Goal: Information Seeking & Learning: Learn about a topic

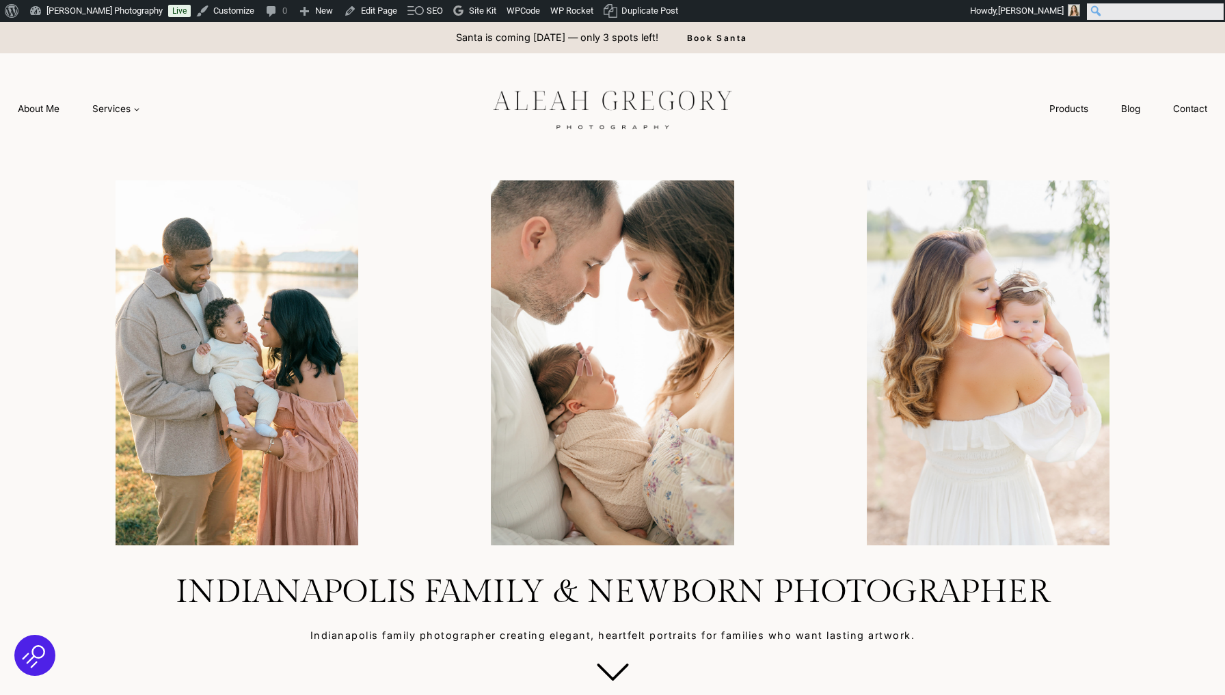
click at [1212, 11] on input "Search" at bounding box center [1155, 11] width 137 height 16
type input "**********"
click input "******" at bounding box center [0, 0] width 0 height 0
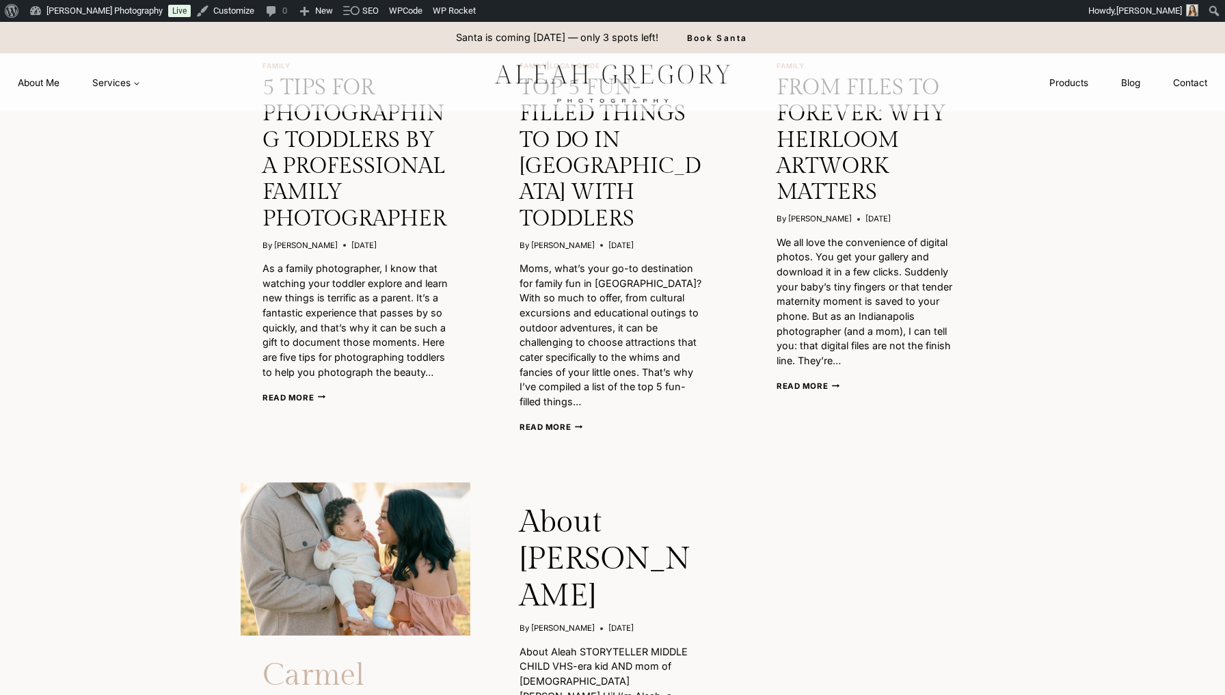
scroll to position [12, 0]
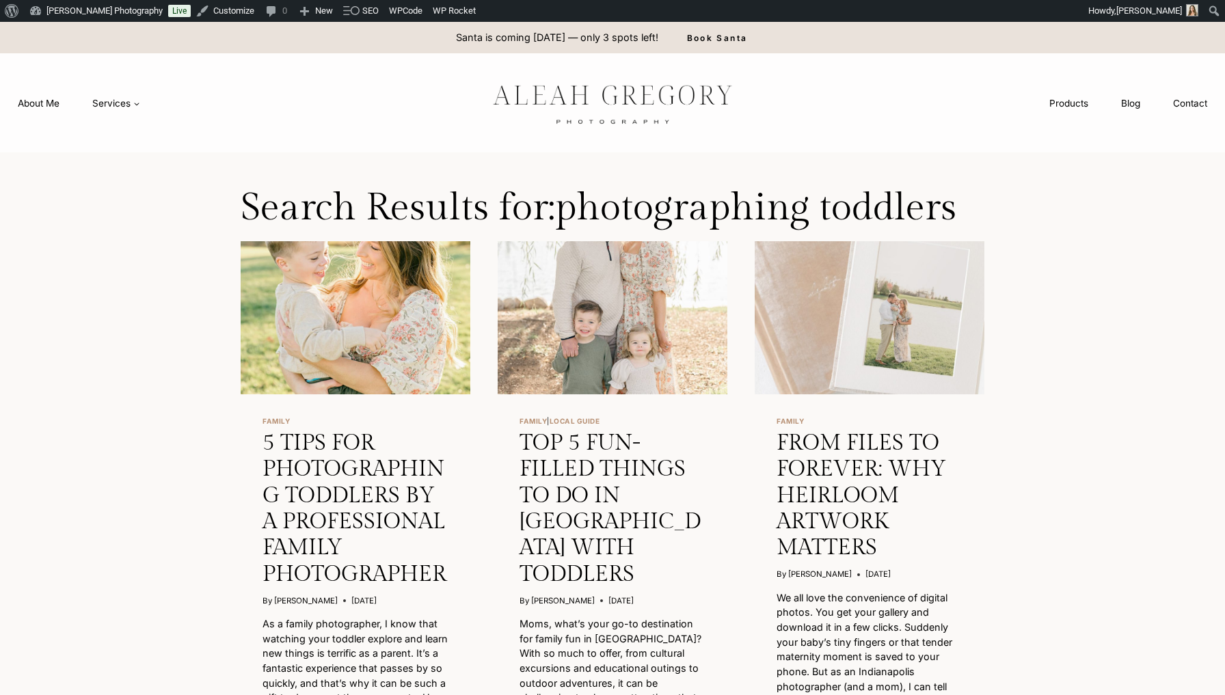
click at [325, 371] on img "5 Tips for Photographing Toddlers by a Professional Family Photographer" at bounding box center [356, 317] width 230 height 153
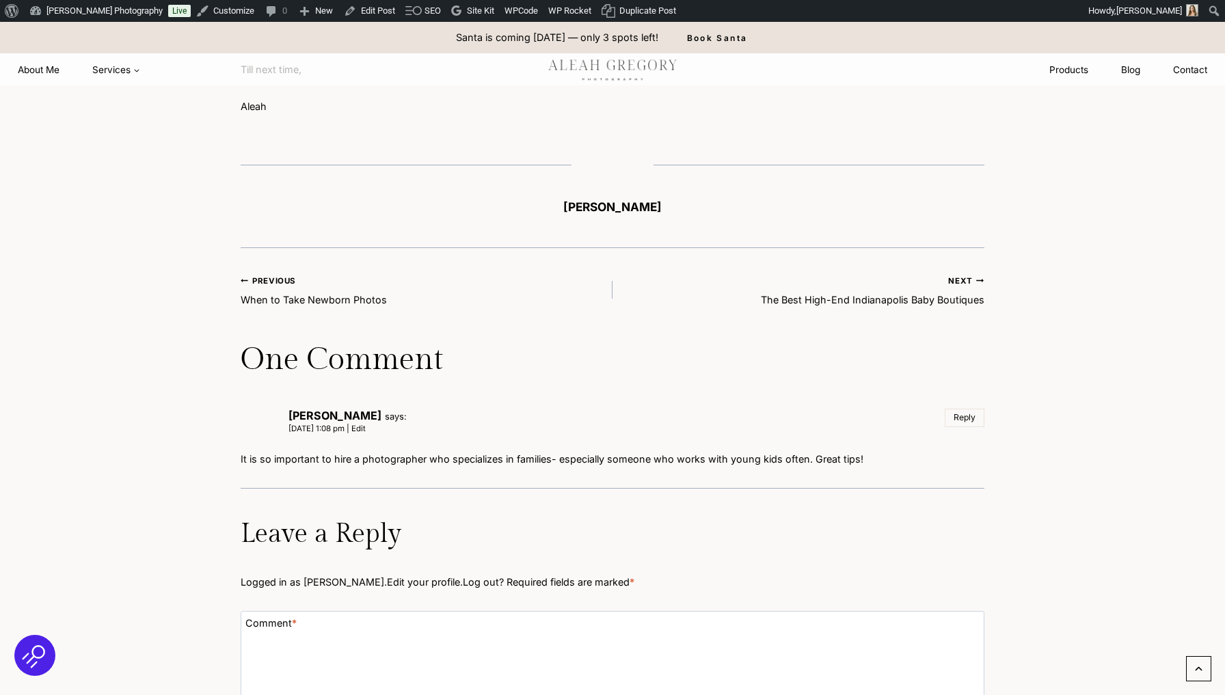
scroll to position [3374, 0]
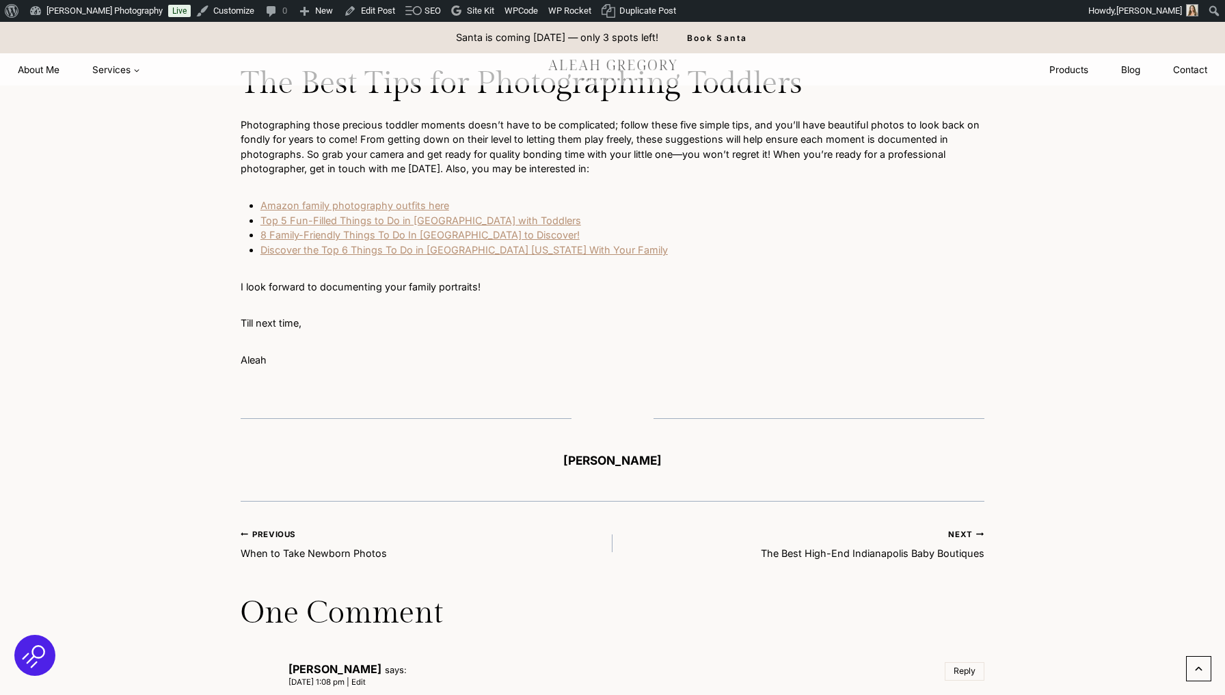
scroll to position [3131, 0]
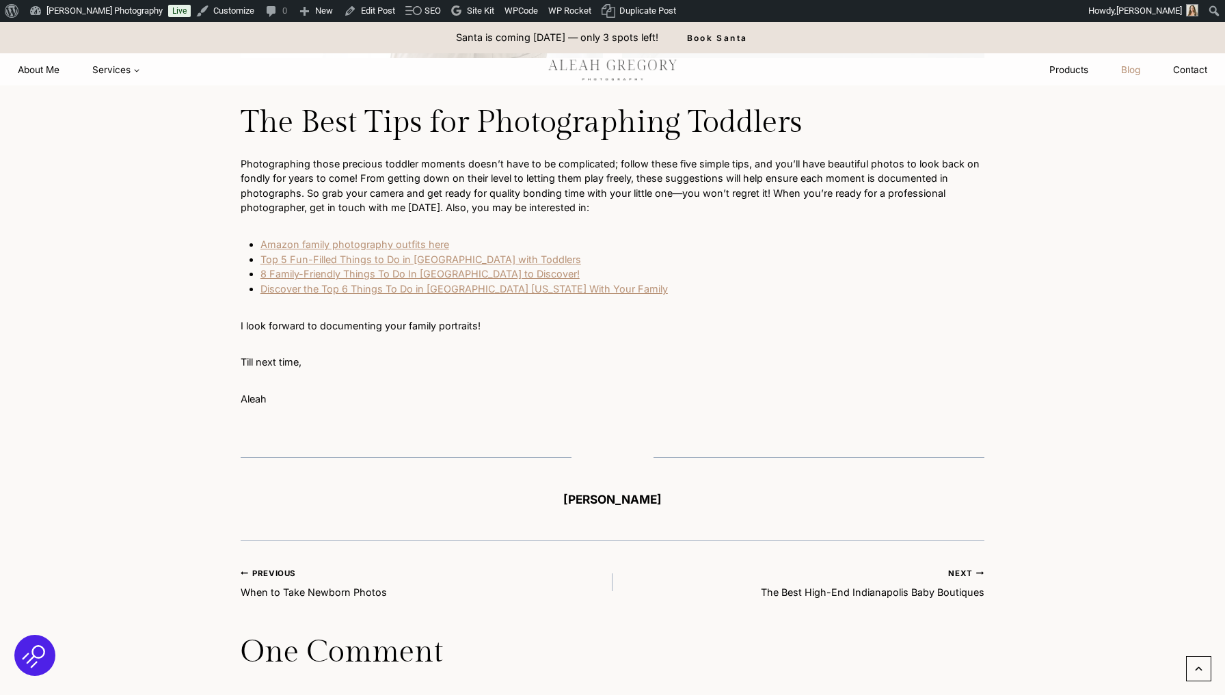
click at [1132, 67] on link "Blog" at bounding box center [1130, 69] width 52 height 25
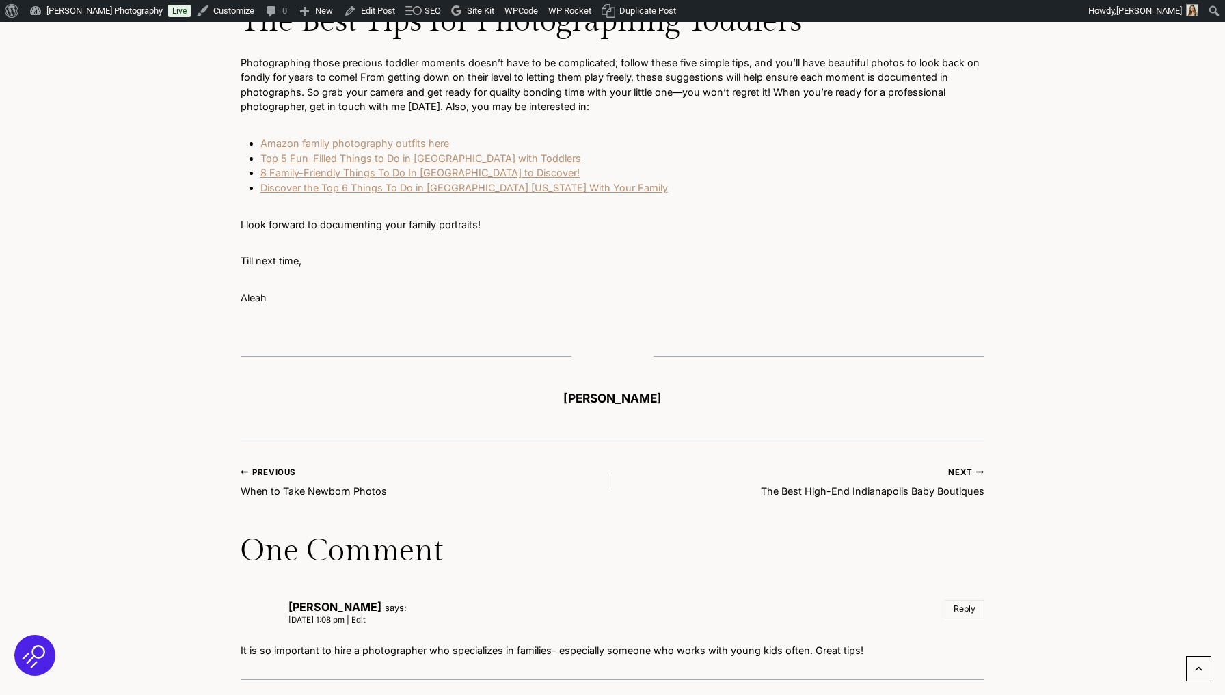
scroll to position [3331, 0]
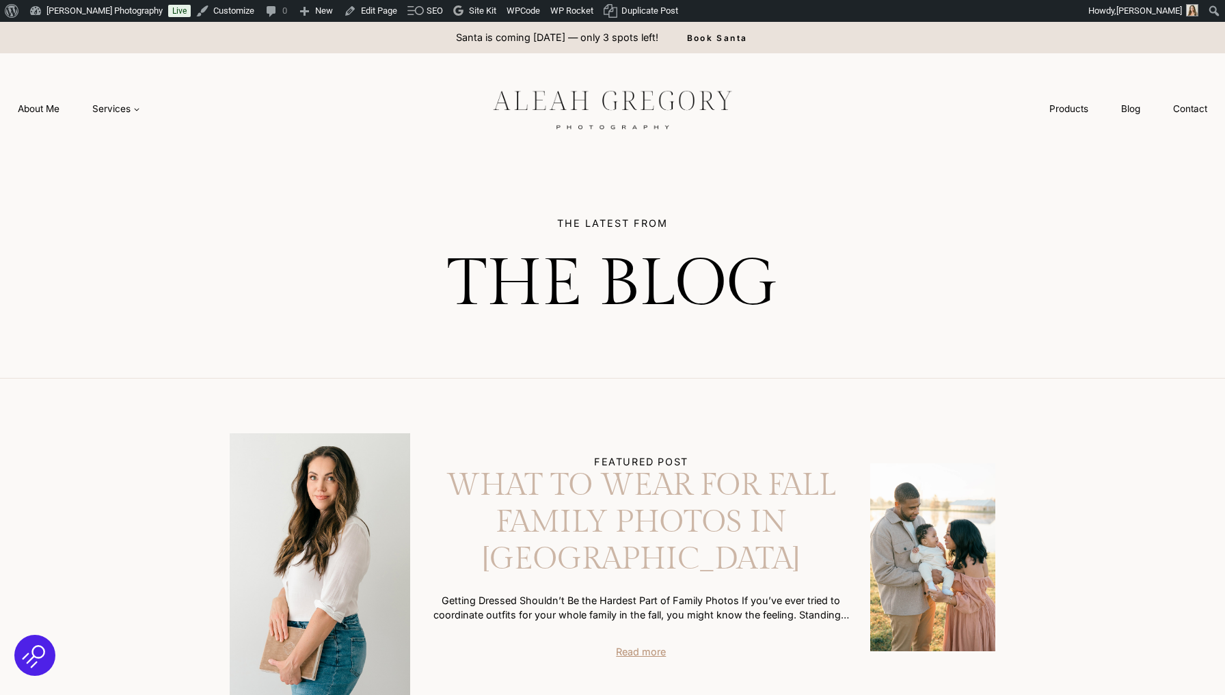
click at [581, 504] on link "What to Wear for Fall Family Photos in Indianapolis" at bounding box center [641, 522] width 418 height 110
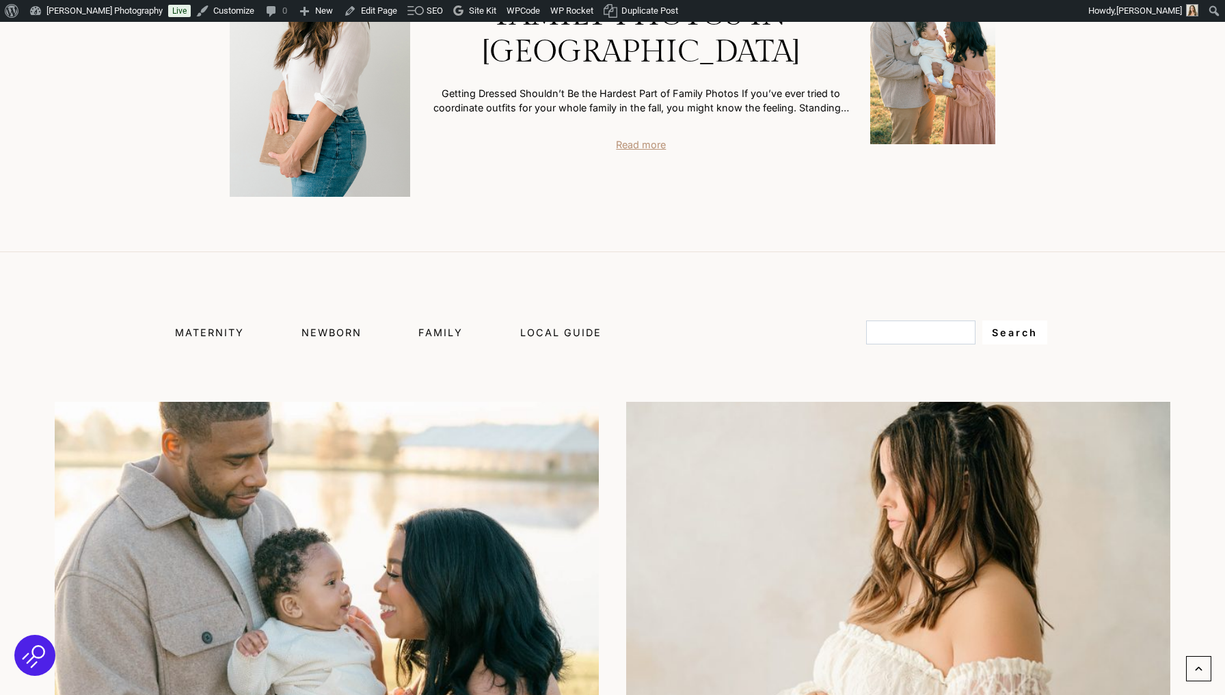
scroll to position [633, 0]
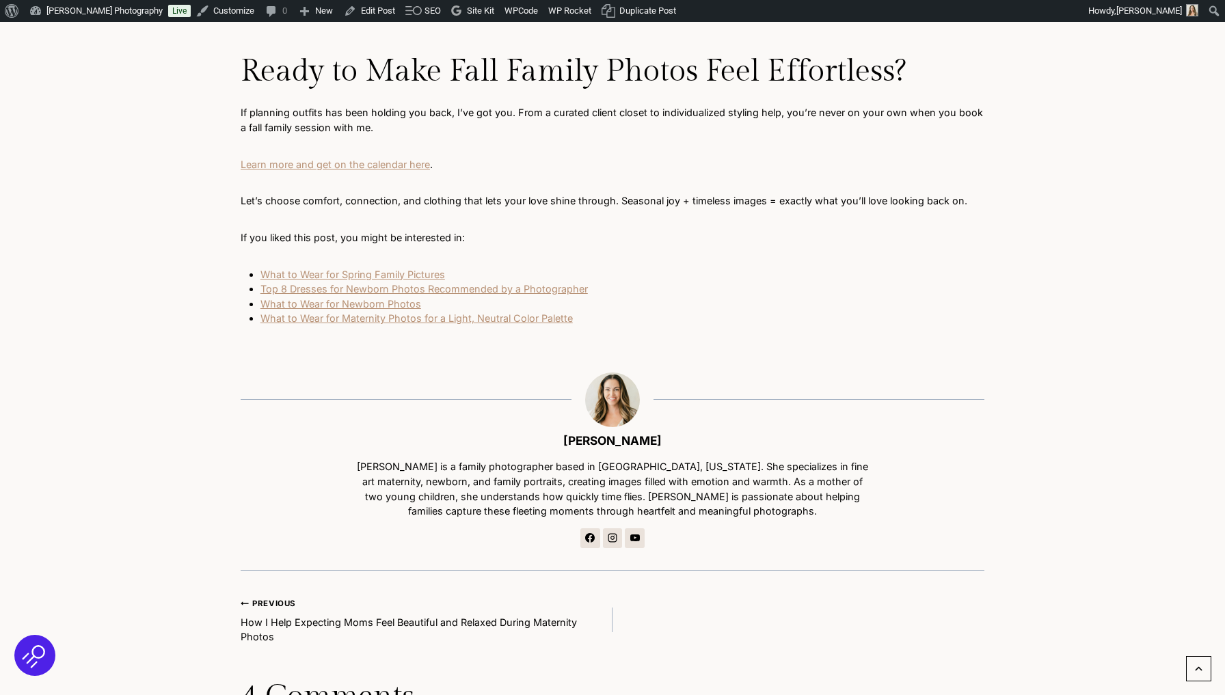
scroll to position [7818, 0]
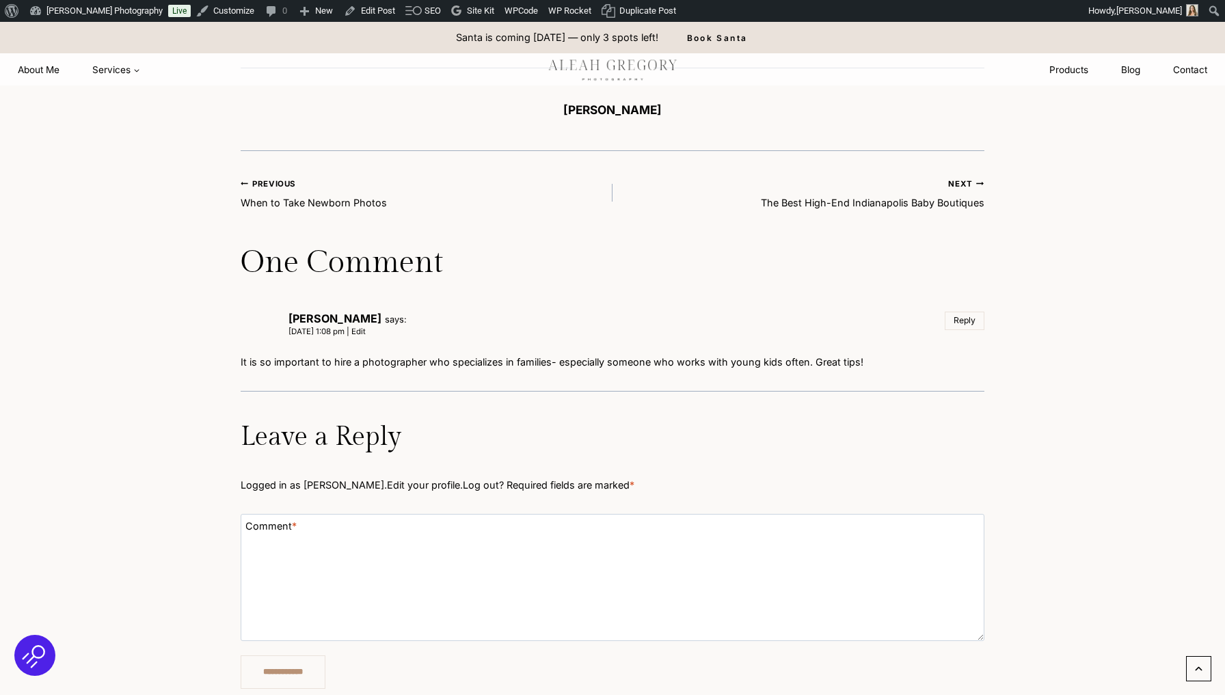
scroll to position [3202, 0]
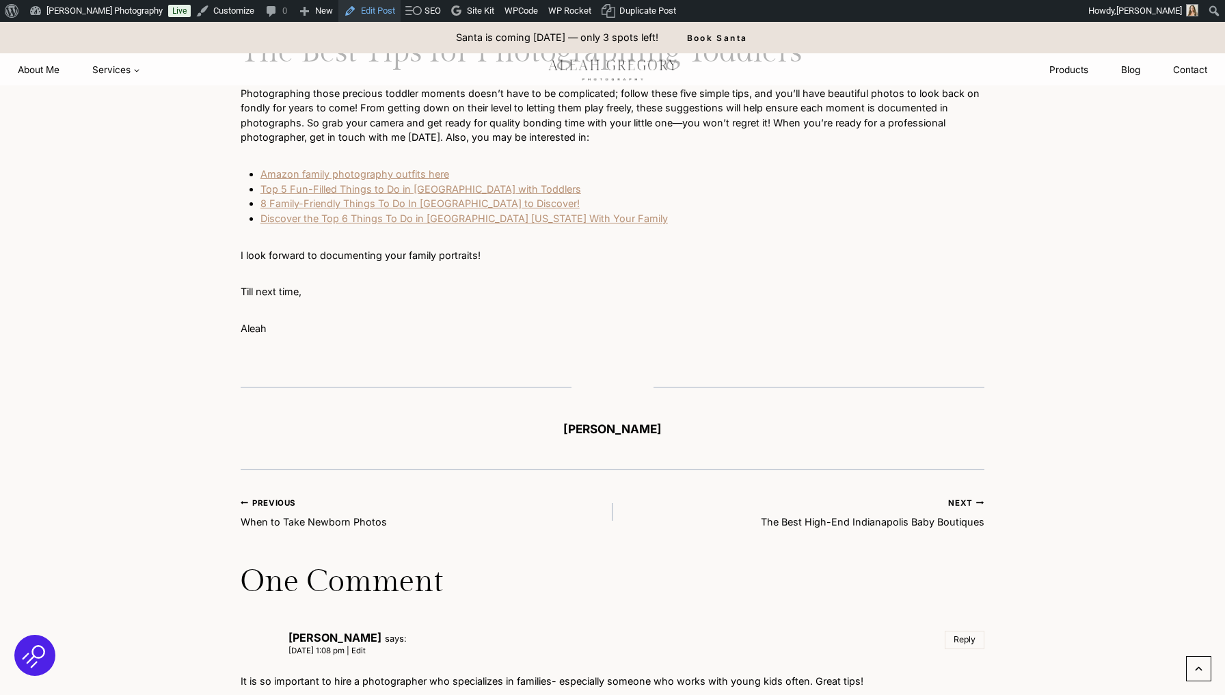
click at [371, 8] on link "Edit Post" at bounding box center [369, 11] width 62 height 22
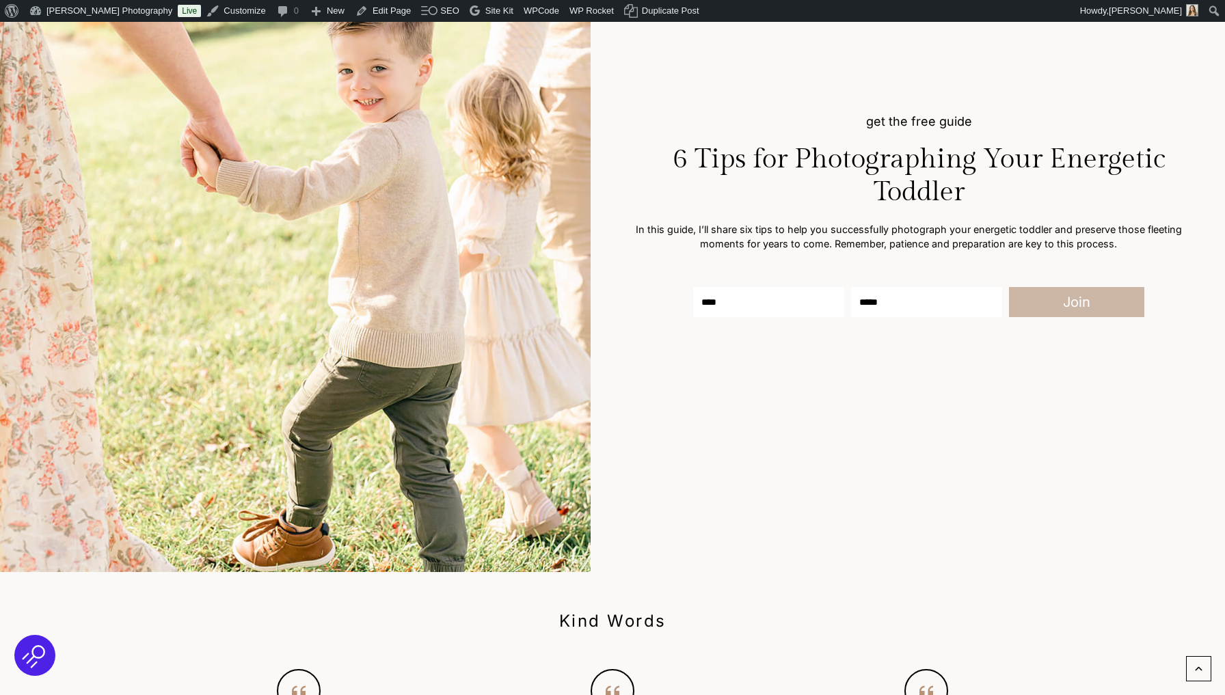
scroll to position [292, 0]
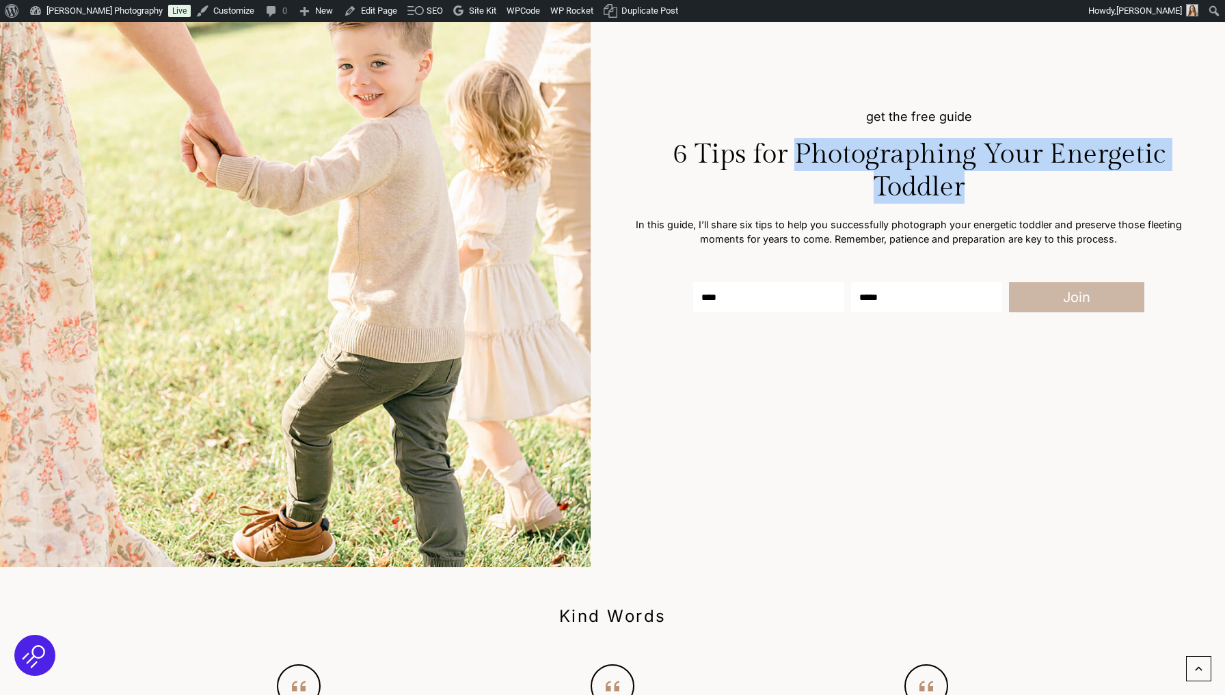
drag, startPoint x: 802, startPoint y: 156, endPoint x: 1001, endPoint y: 174, distance: 199.7
click at [1001, 174] on h1 "6 Tips for Photographing Your Energetic Toddler" at bounding box center [918, 171] width 569 height 66
copy h1 "Photographing Your Energetic Toddler"
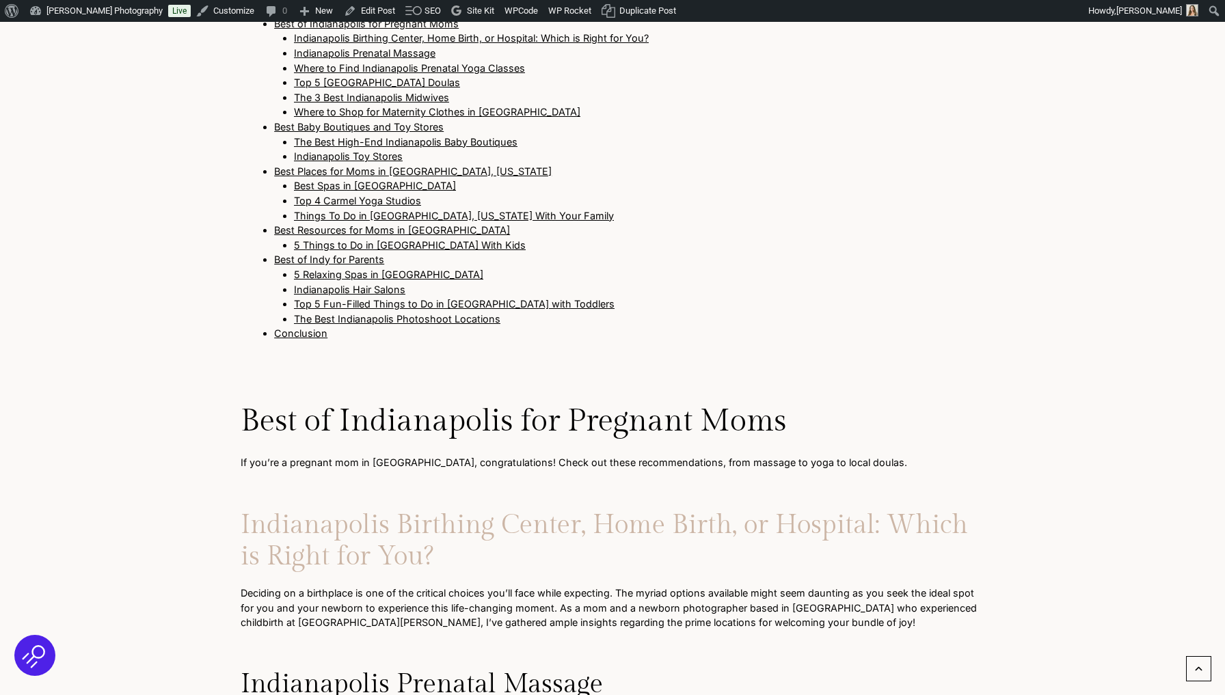
scroll to position [1349, 0]
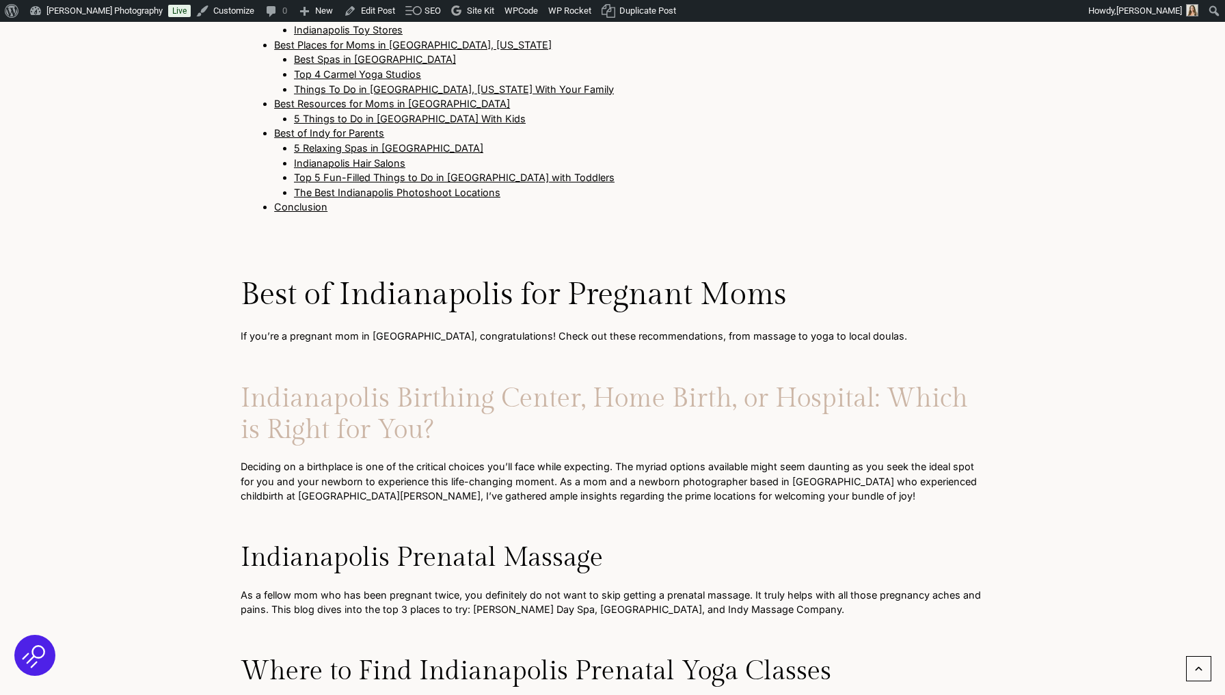
click at [392, 405] on link "Indianapolis Birthing Center, Home Birth, or Hospital: Which is Right for You?" at bounding box center [604, 414] width 727 height 62
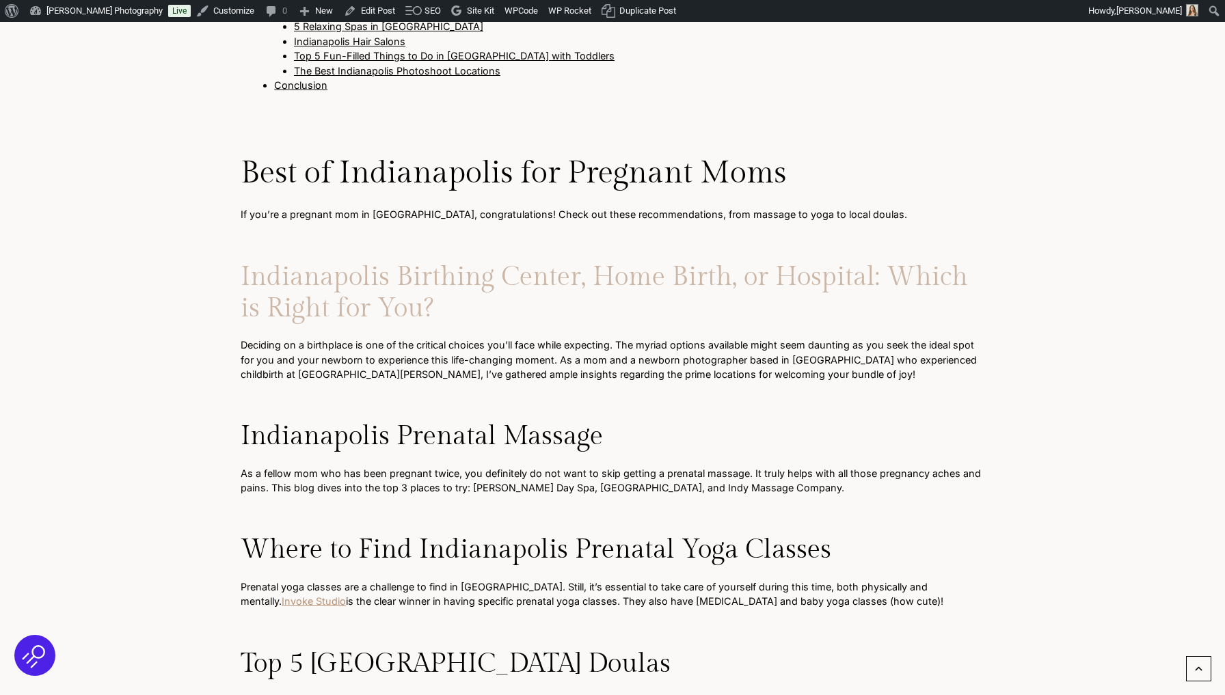
scroll to position [1572, 0]
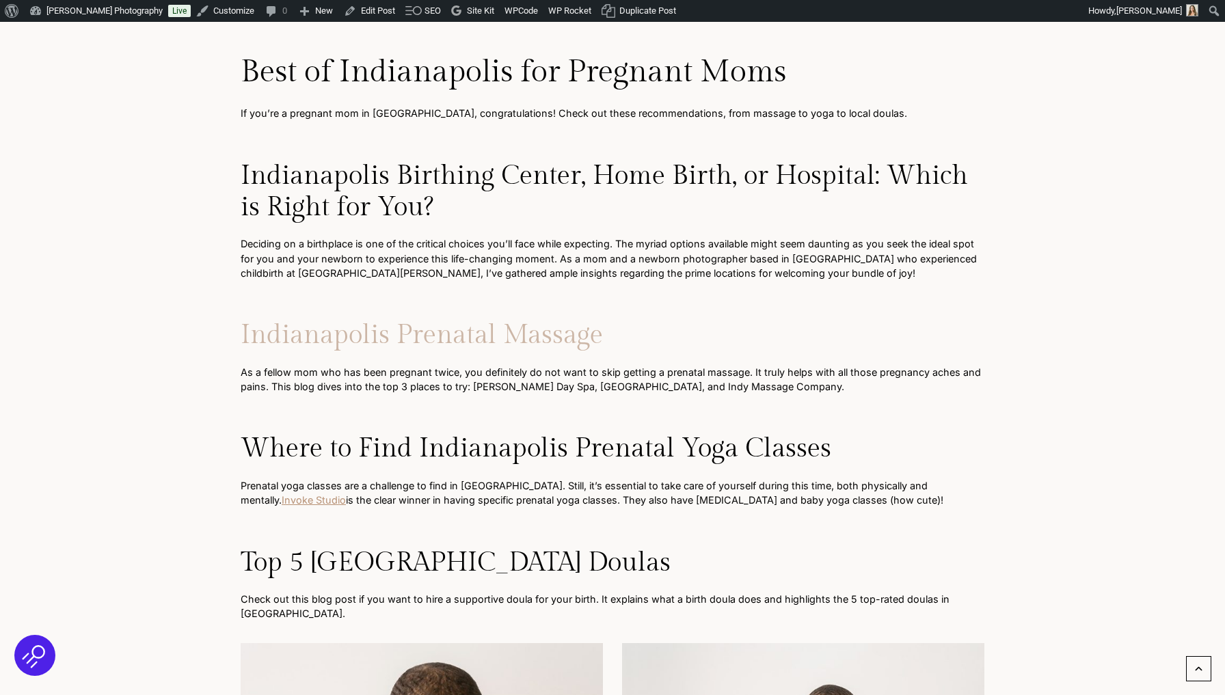
click at [383, 323] on link "Indianapolis Prenatal Massage" at bounding box center [422, 335] width 362 height 31
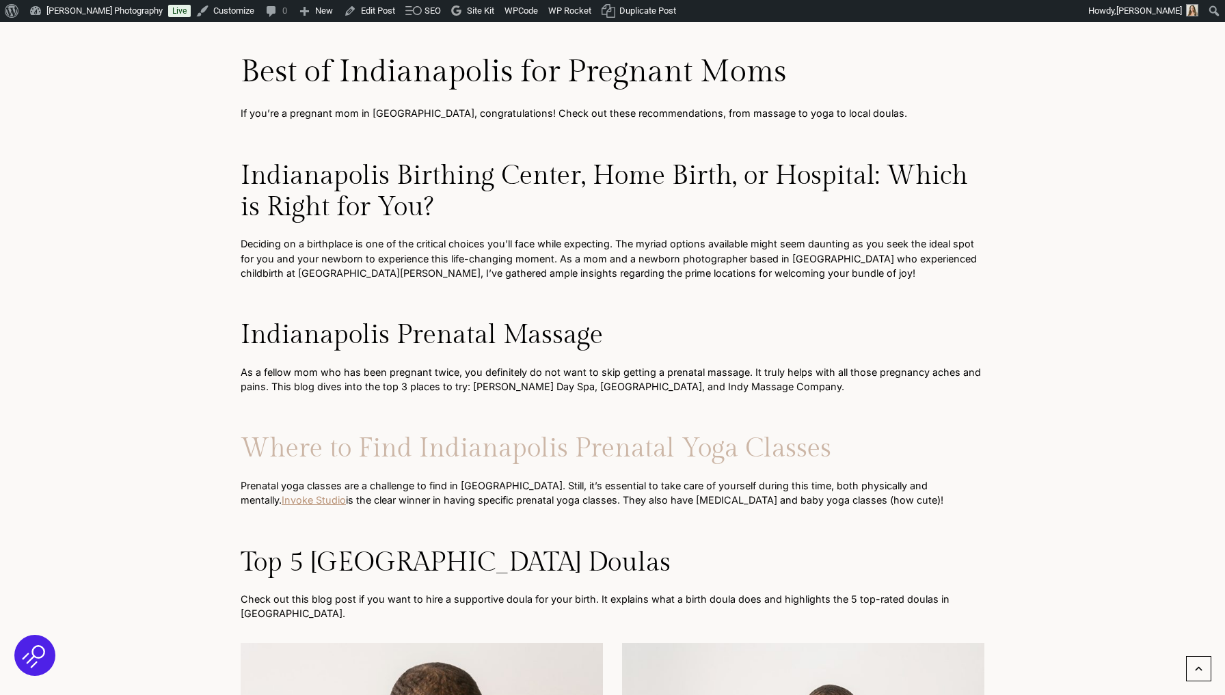
click at [394, 433] on link "Where to Find Indianapolis Prenatal Yoga Classes" at bounding box center [536, 448] width 590 height 31
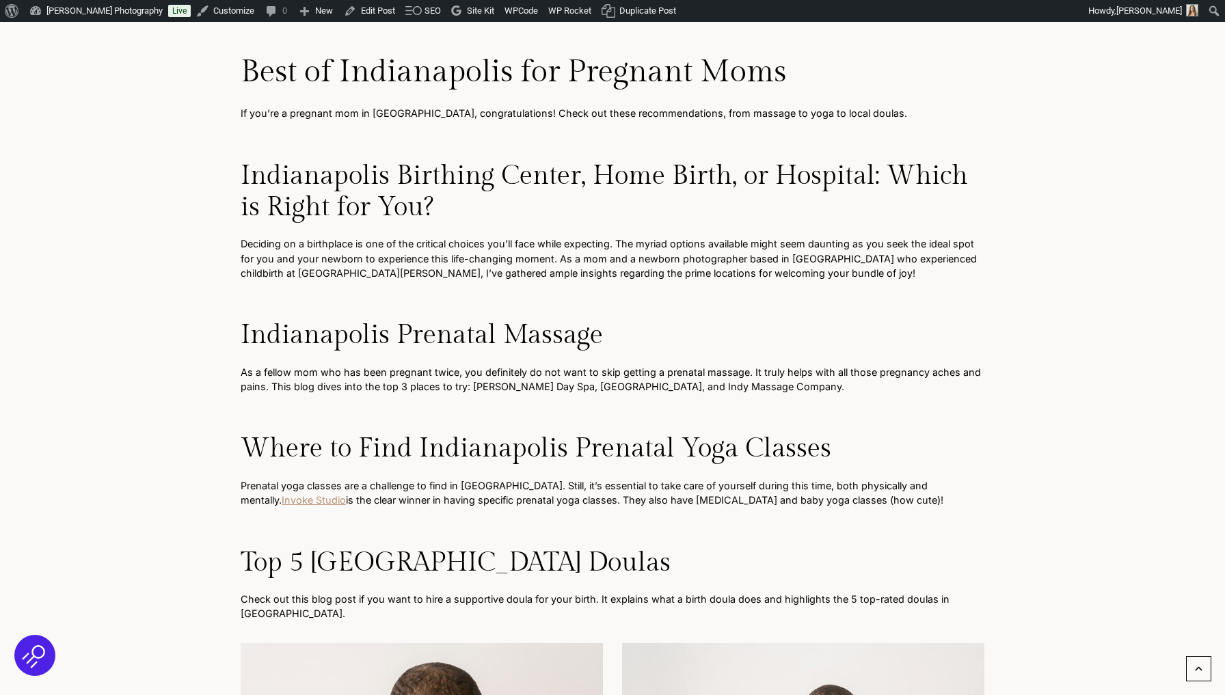
scroll to position [1720, 0]
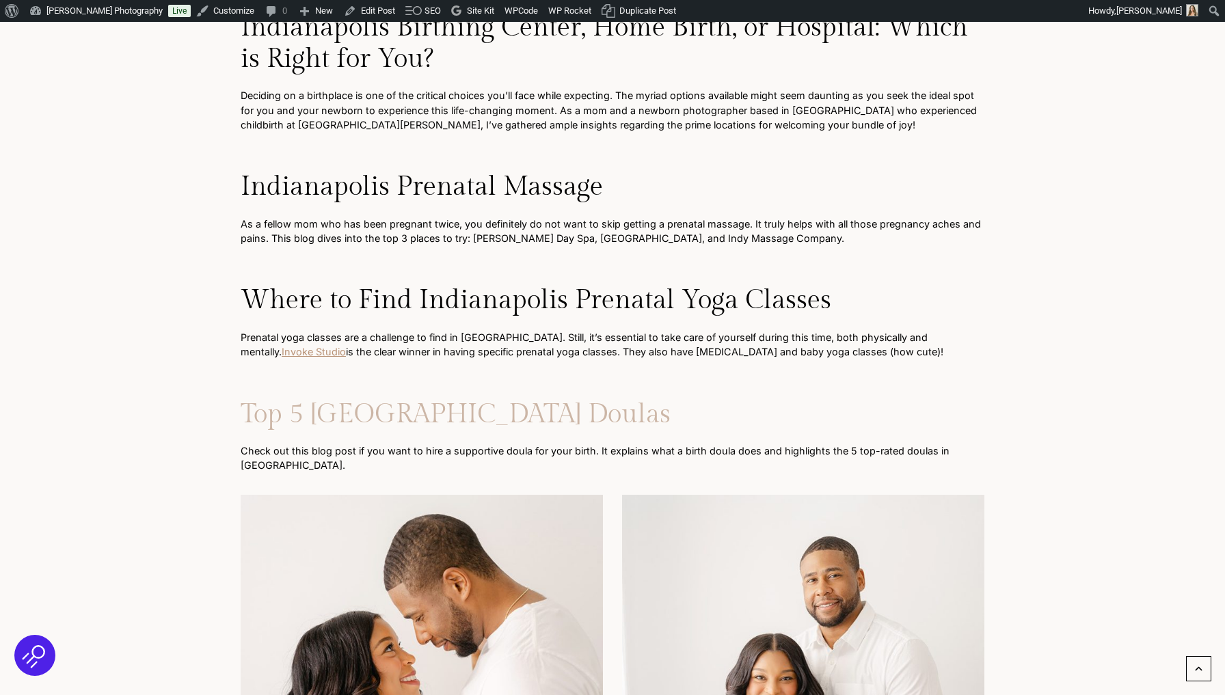
click at [359, 399] on link "Top 5 [GEOGRAPHIC_DATA] Doulas" at bounding box center [456, 414] width 430 height 31
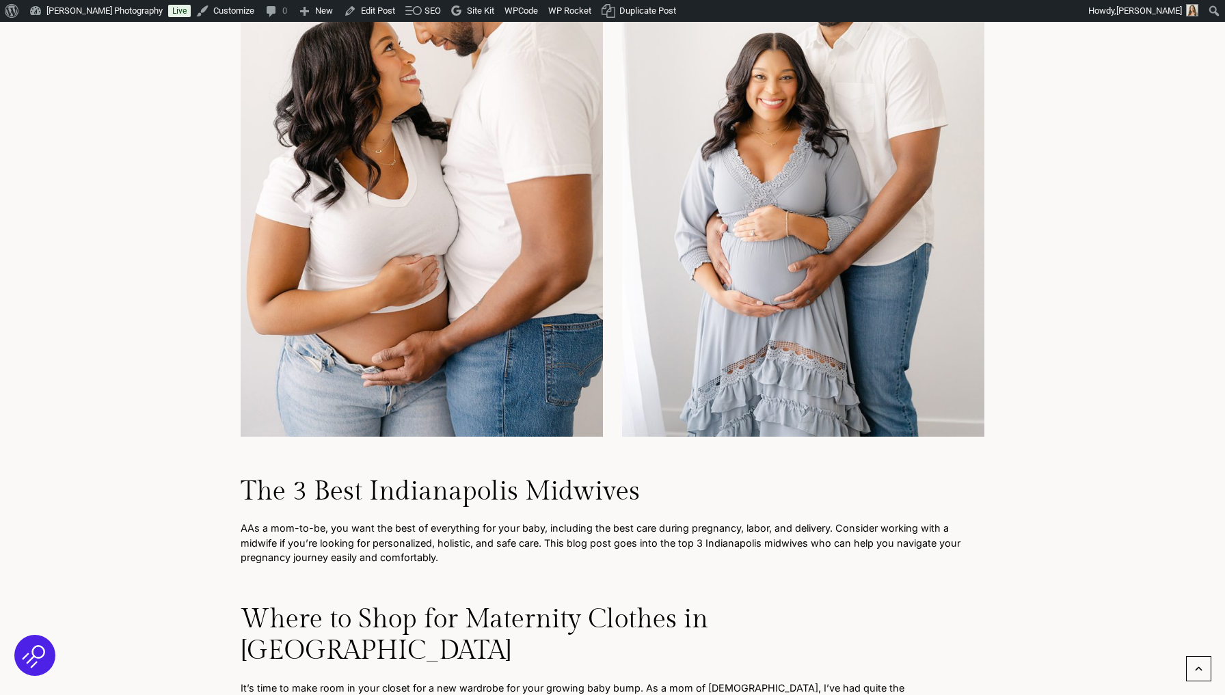
scroll to position [2481, 0]
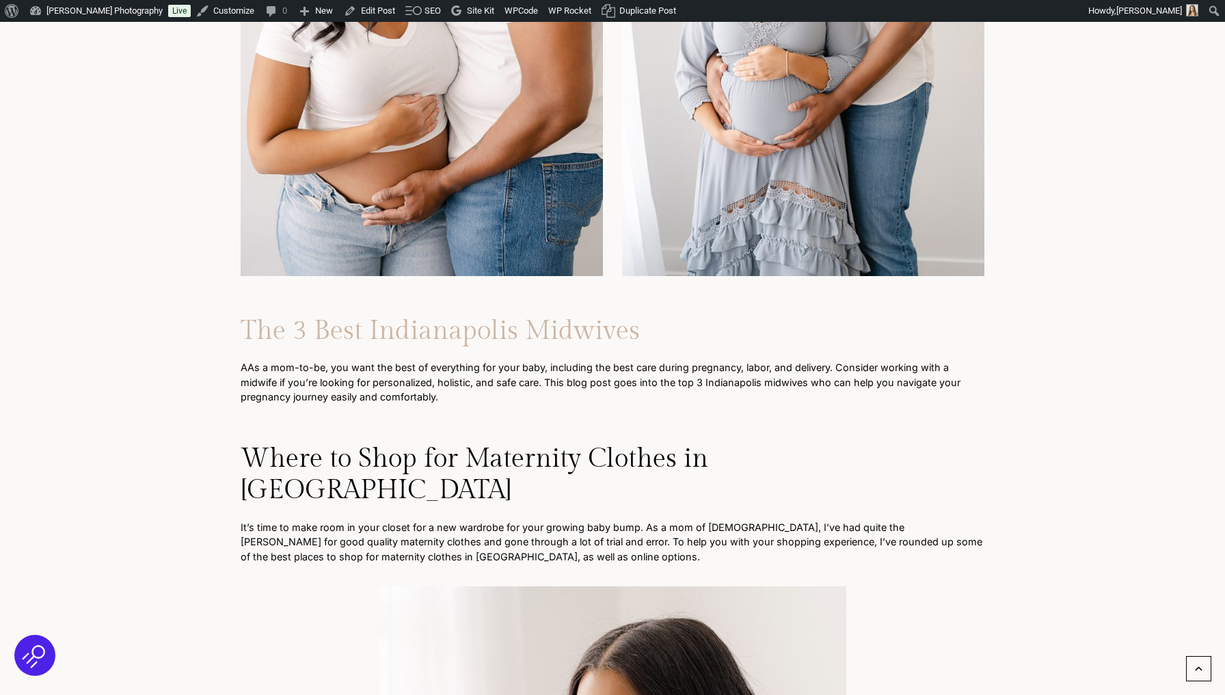
click at [404, 316] on link "The 3 Best Indianapolis Midwives" at bounding box center [440, 331] width 399 height 31
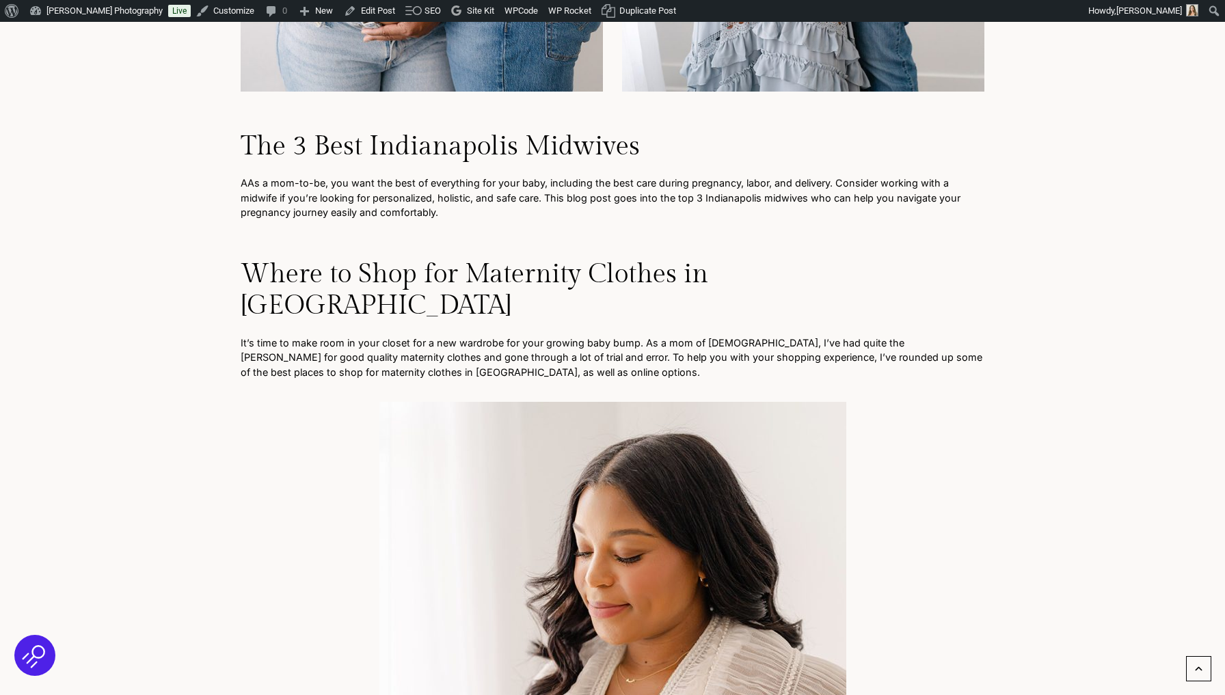
scroll to position [2705, 0]
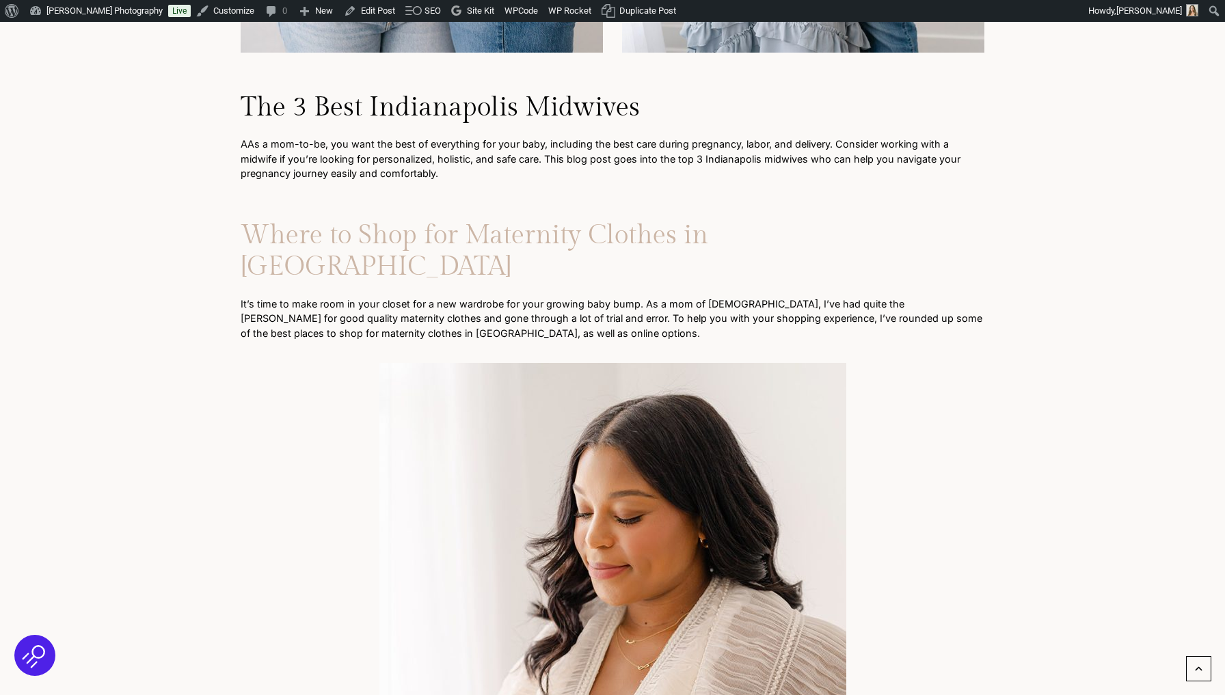
click at [396, 220] on link "Where to Shop for Maternity Clothes in Indianapolis" at bounding box center [474, 251] width 467 height 62
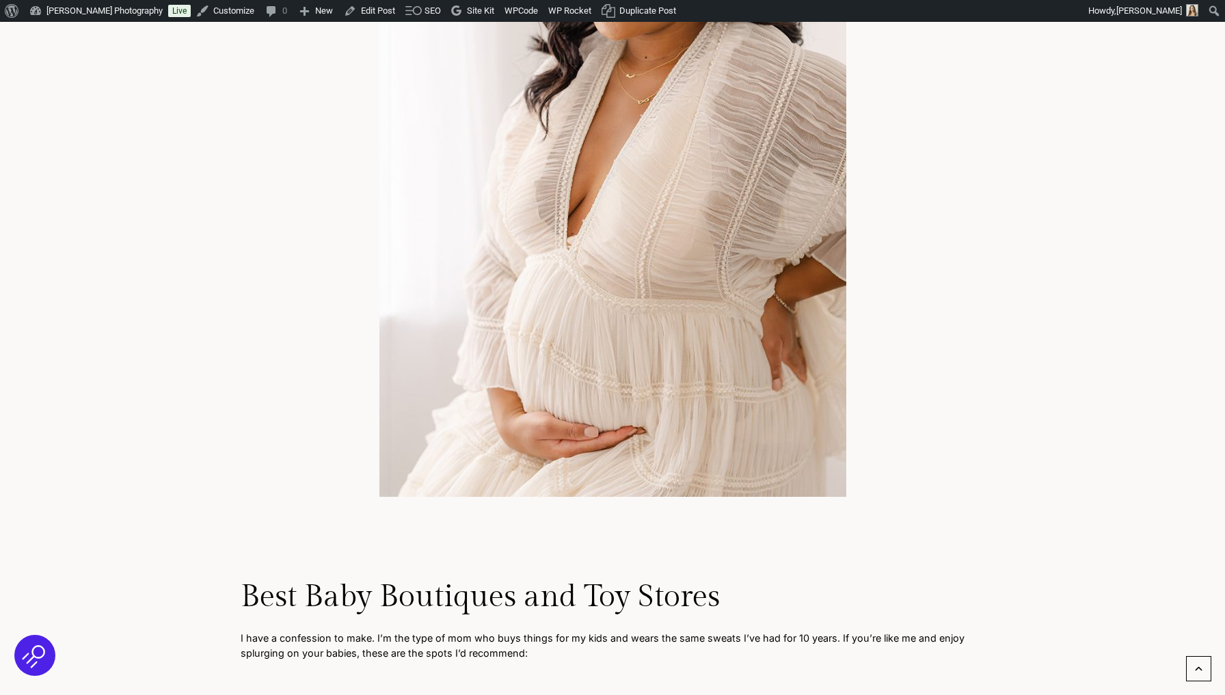
scroll to position [3502, 0]
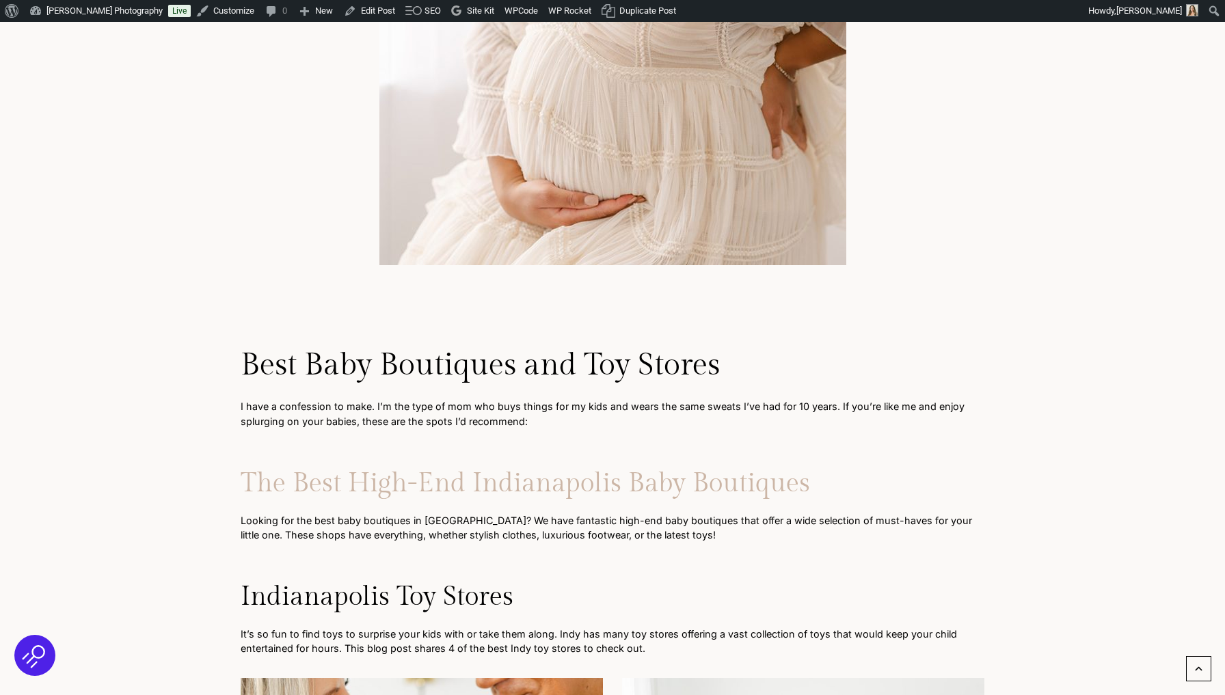
click at [411, 468] on link "The Best High-End Indianapolis Baby Boutiques" at bounding box center [525, 483] width 569 height 31
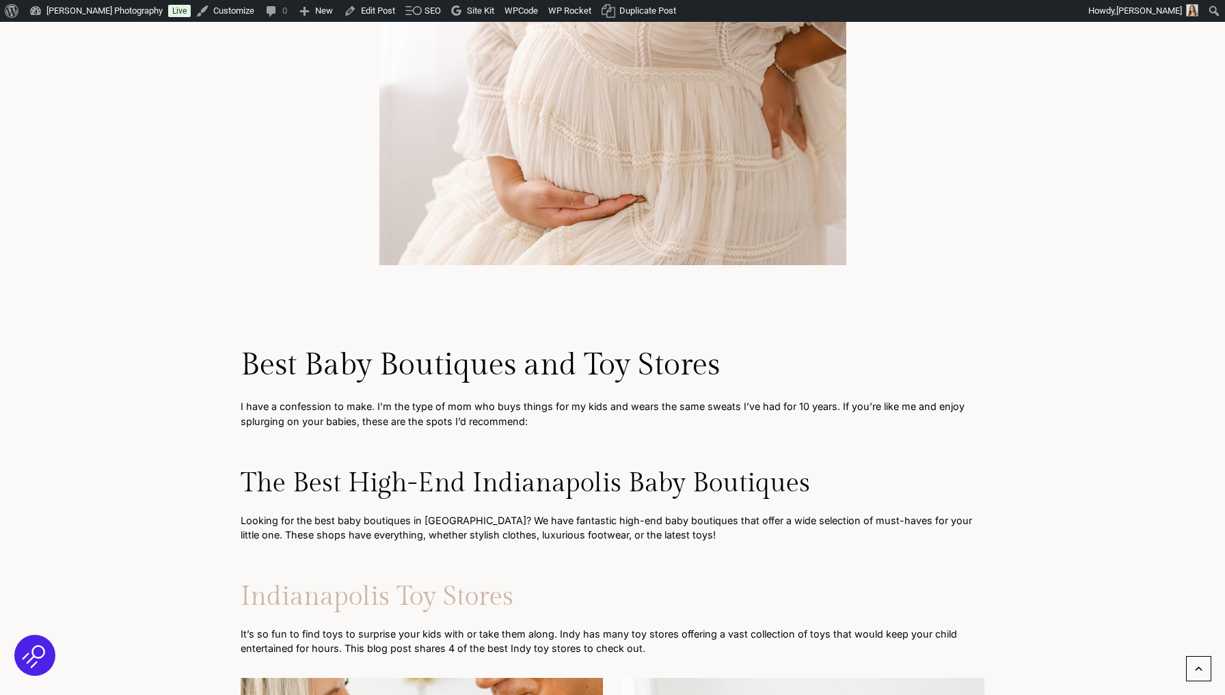
click at [366, 582] on link "Indianapolis Toy Stores" at bounding box center [377, 597] width 273 height 31
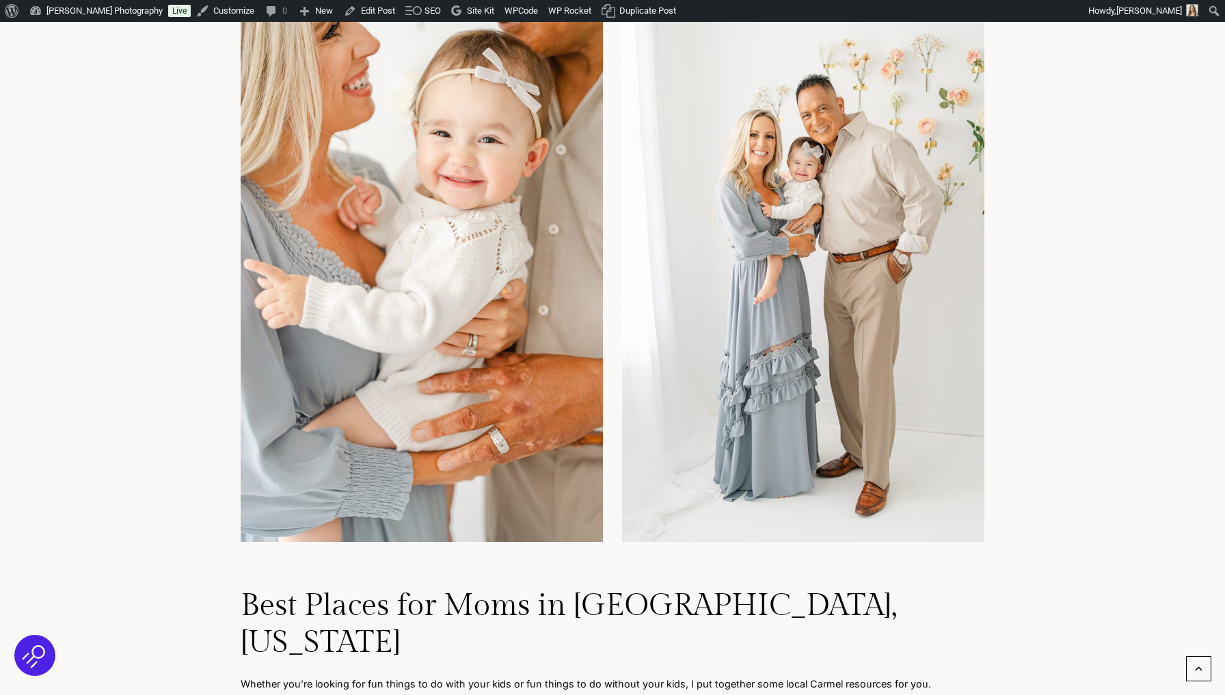
scroll to position [4533, 0]
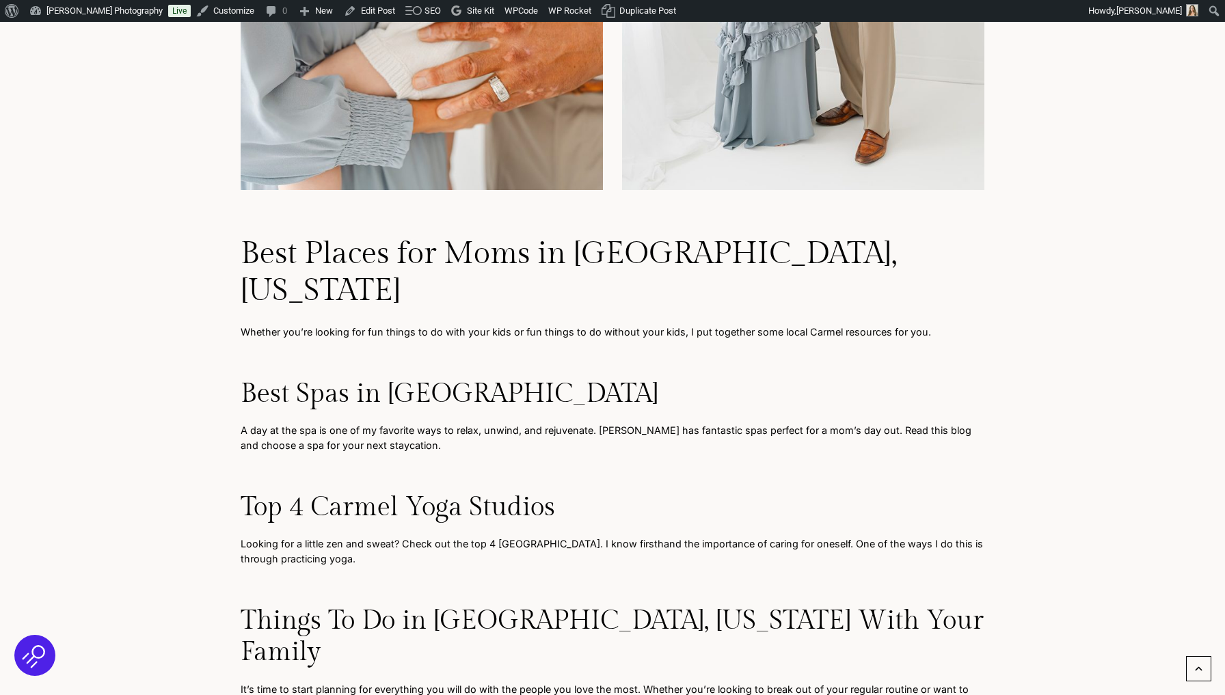
click at [500, 236] on h2 "Best Places for Moms in Carmel, Indiana" at bounding box center [612, 273] width 743 height 74
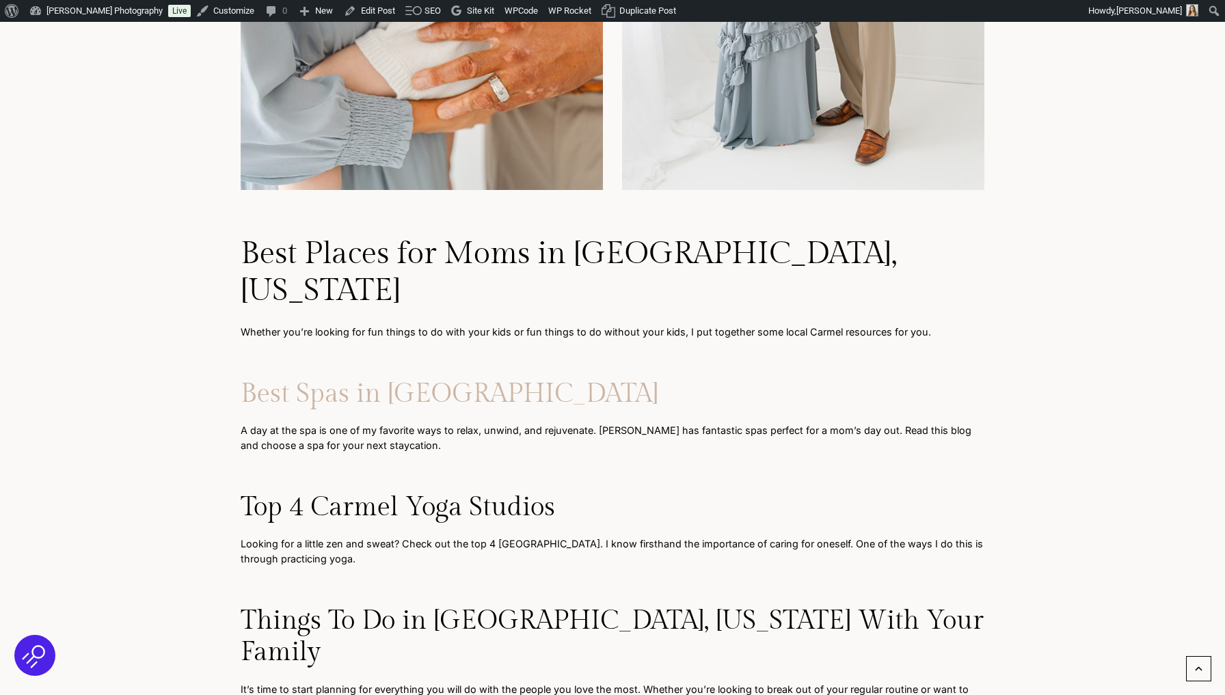
click at [380, 379] on link "Best Spas in Carmel" at bounding box center [450, 394] width 418 height 31
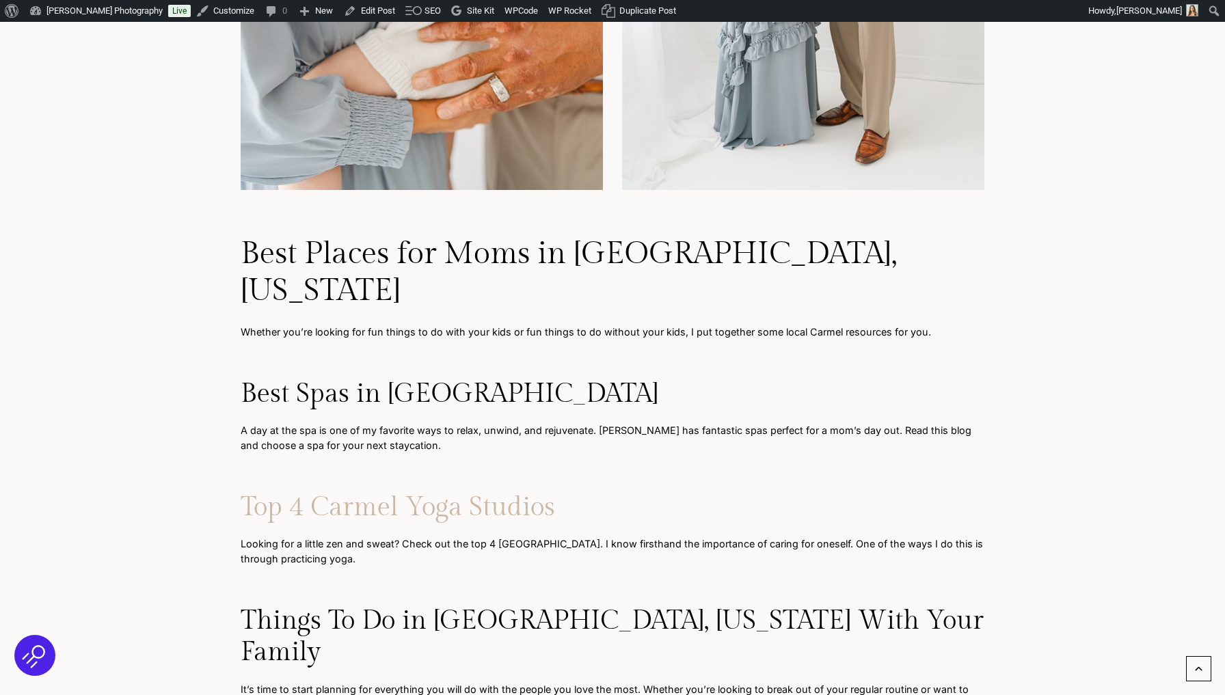
click at [418, 492] on link "Top 4 Carmel Yoga Studios" at bounding box center [398, 507] width 314 height 31
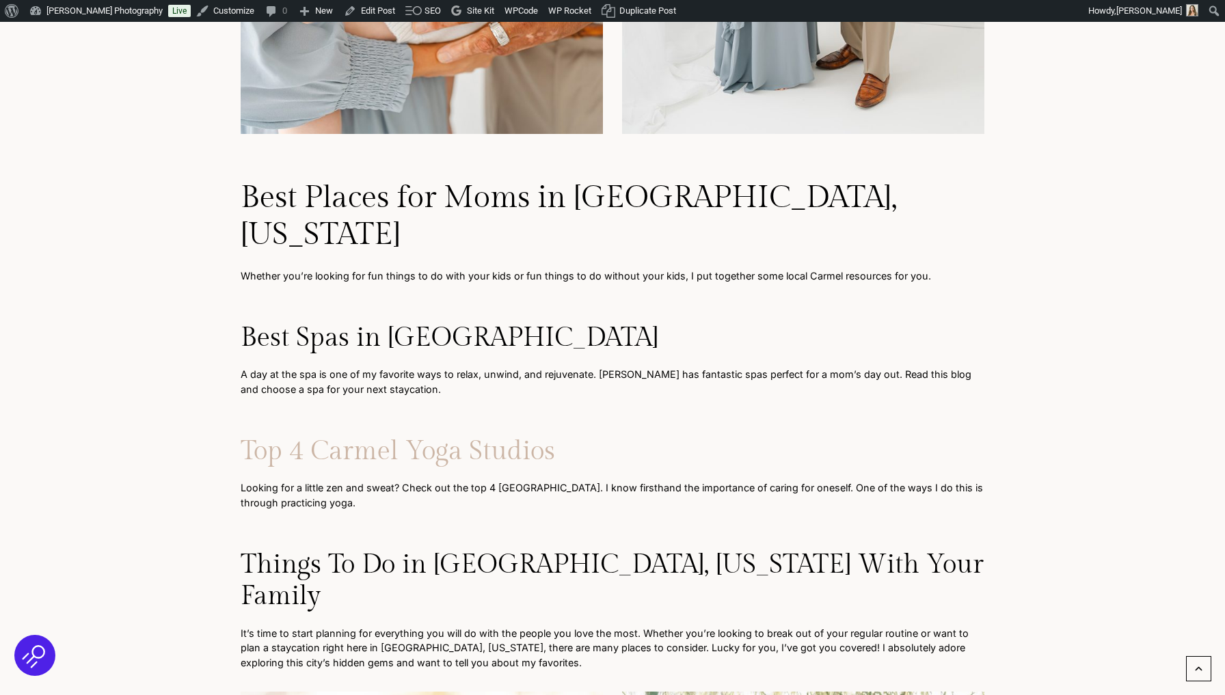
scroll to position [4675, 0]
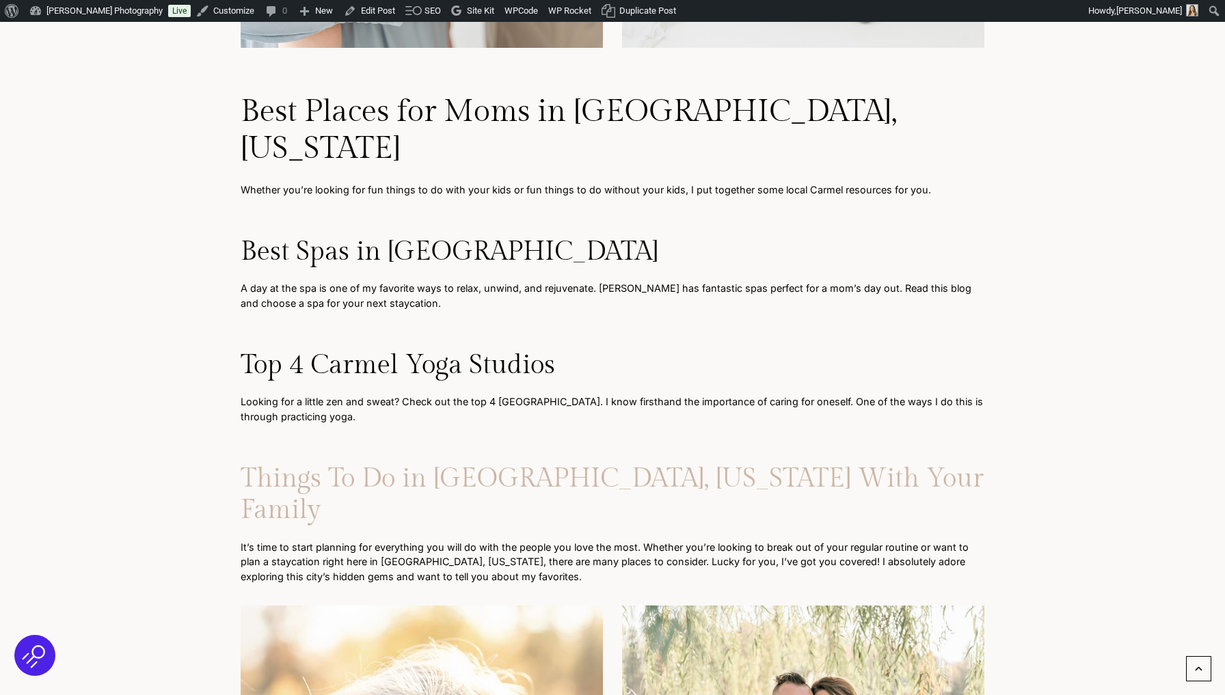
click at [469, 463] on link "Things To Do in Carmel, Indiana With Your Family" at bounding box center [612, 494] width 743 height 62
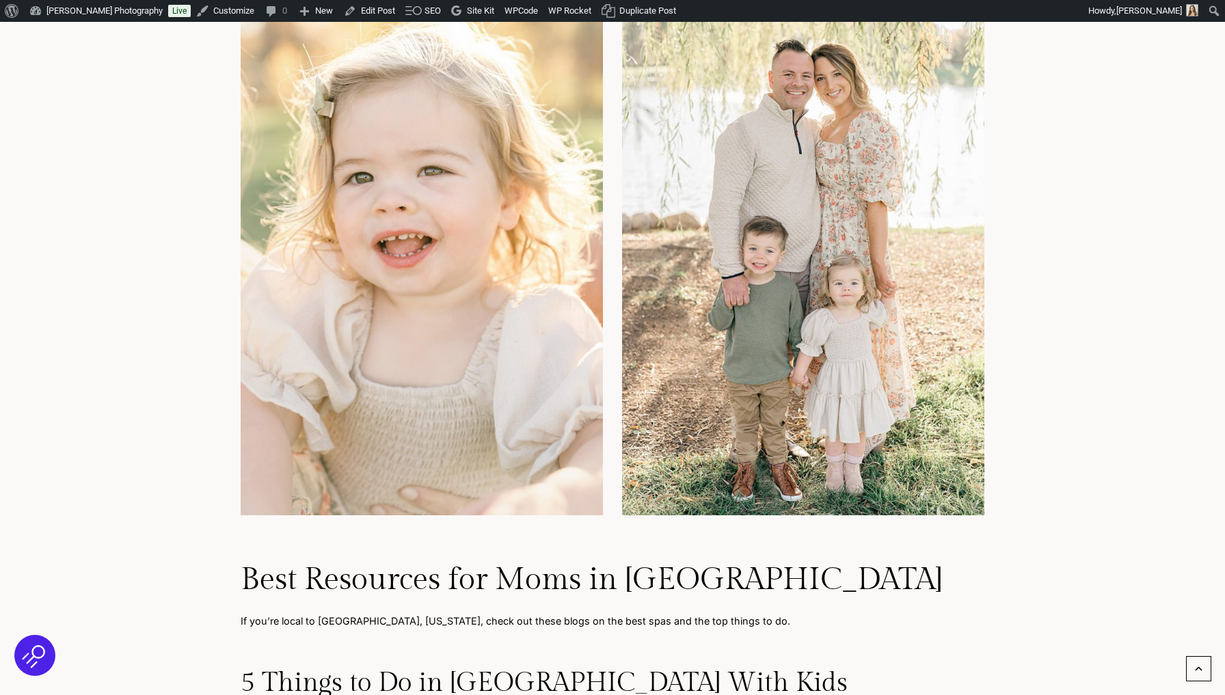
scroll to position [5427, 0]
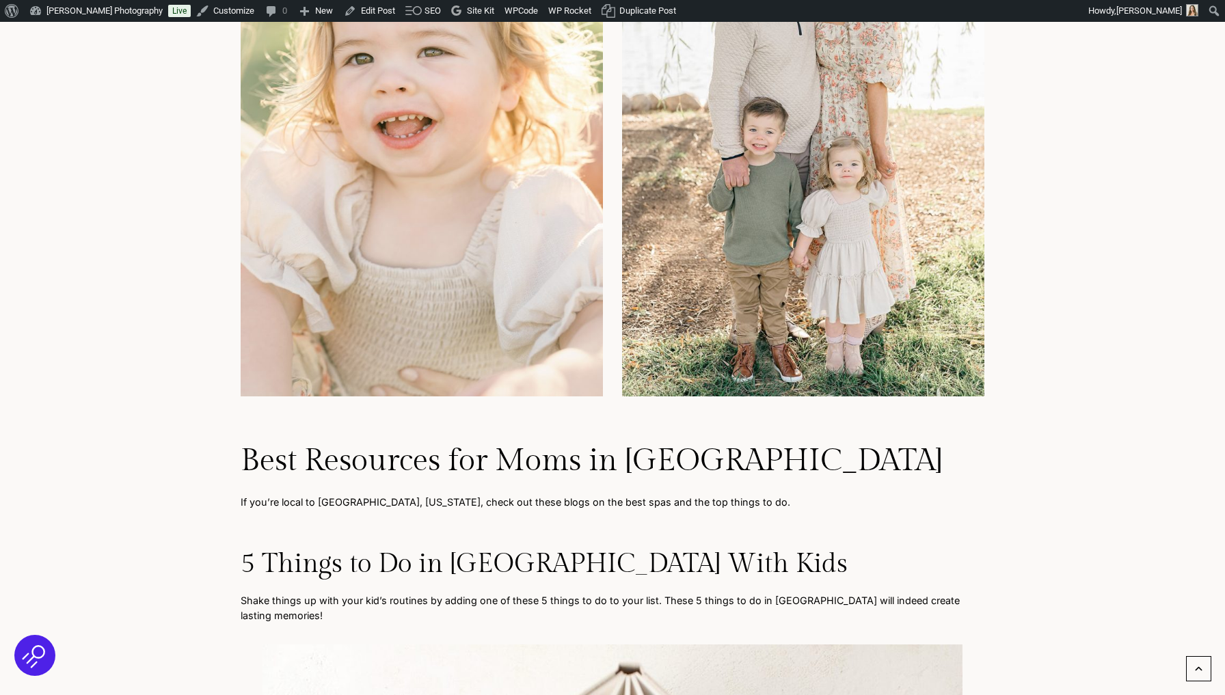
click at [435, 443] on h2 "Best Resources for Moms in Zionsville" at bounding box center [612, 461] width 743 height 37
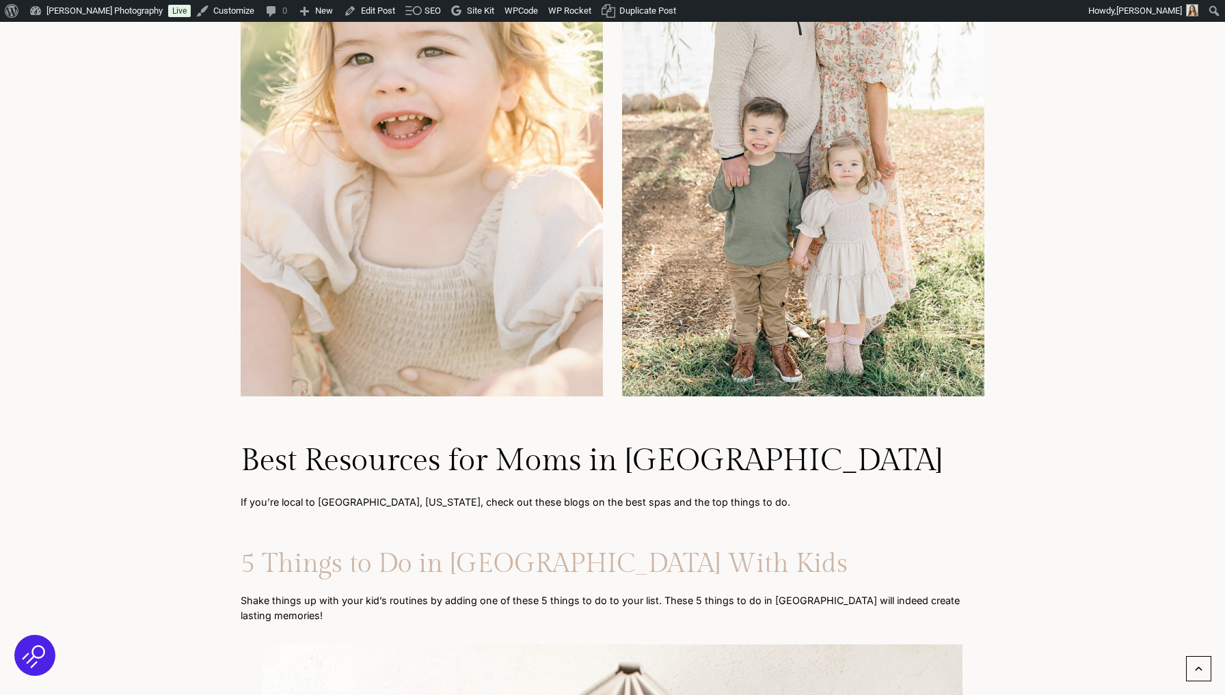
click at [399, 549] on link "5 Things to Do in Zionsville With Kids" at bounding box center [544, 564] width 607 height 31
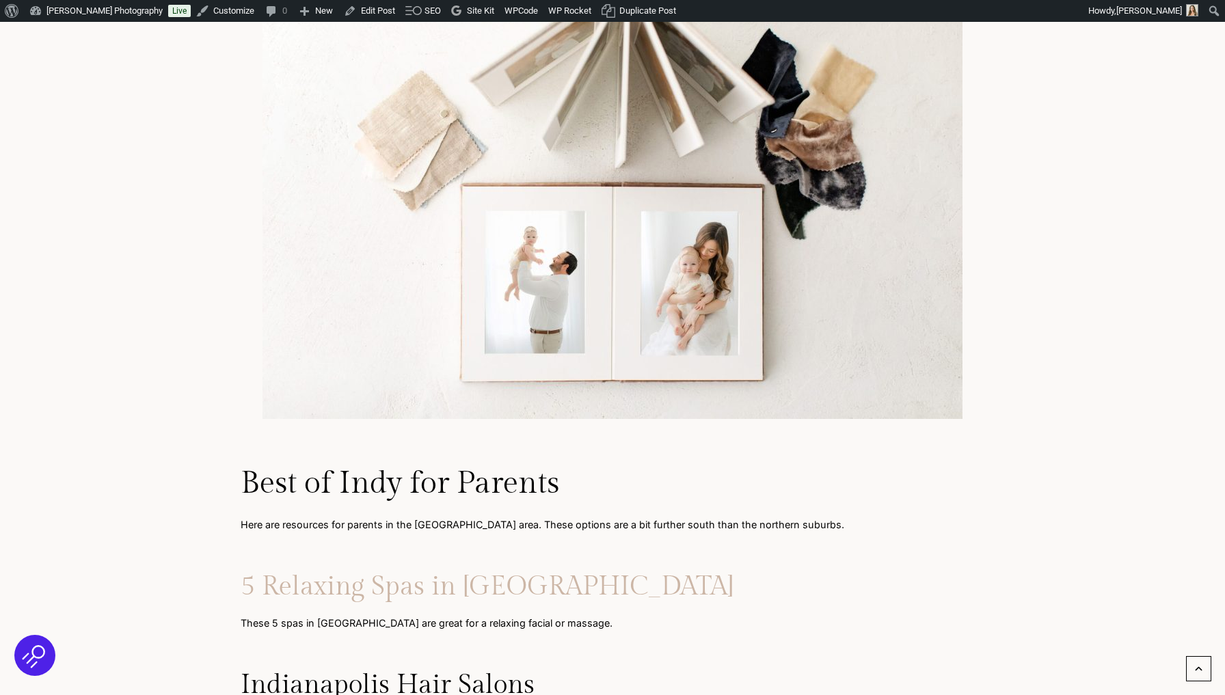
scroll to position [6201, 0]
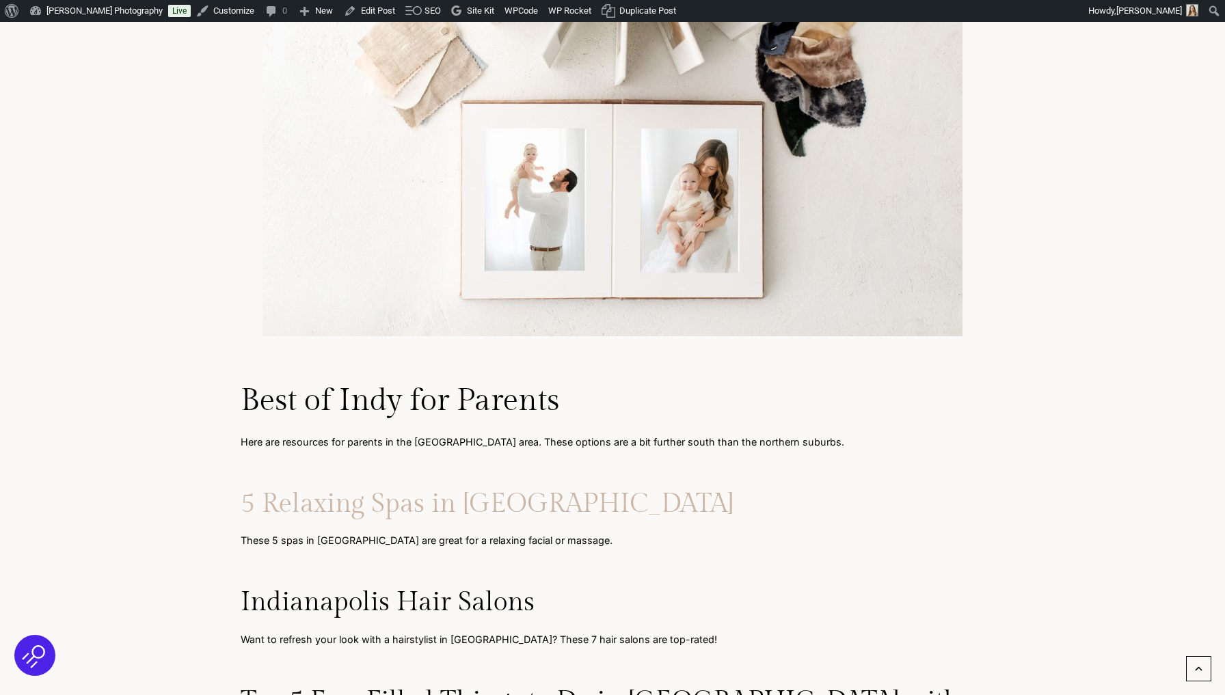
click at [353, 489] on link "5 Relaxing Spas in Indianapolis" at bounding box center [487, 504] width 493 height 31
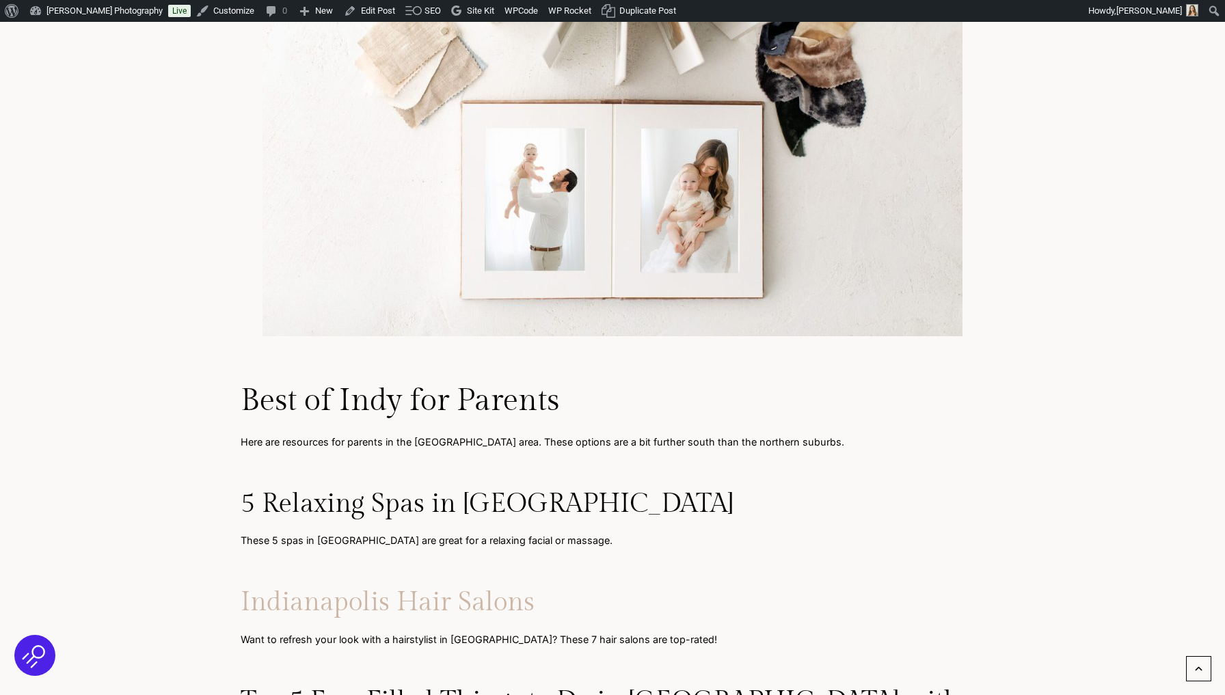
scroll to position [6307, 0]
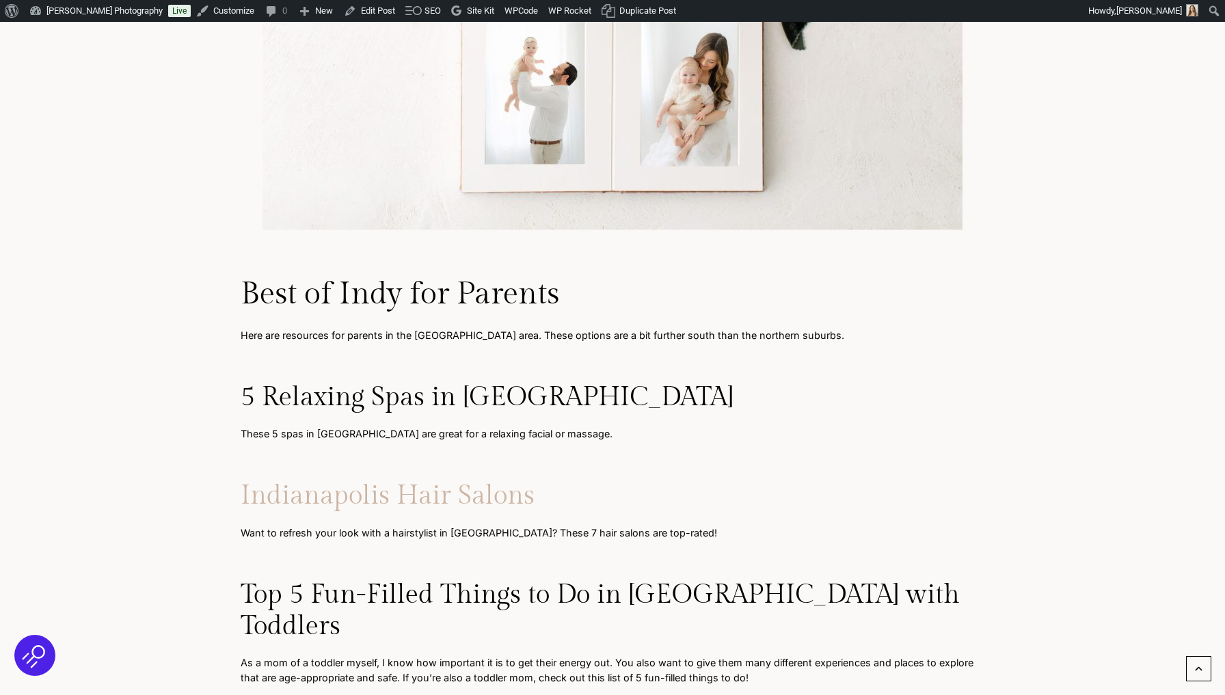
click at [392, 480] on link "Indianapolis Hair Salons" at bounding box center [388, 495] width 294 height 31
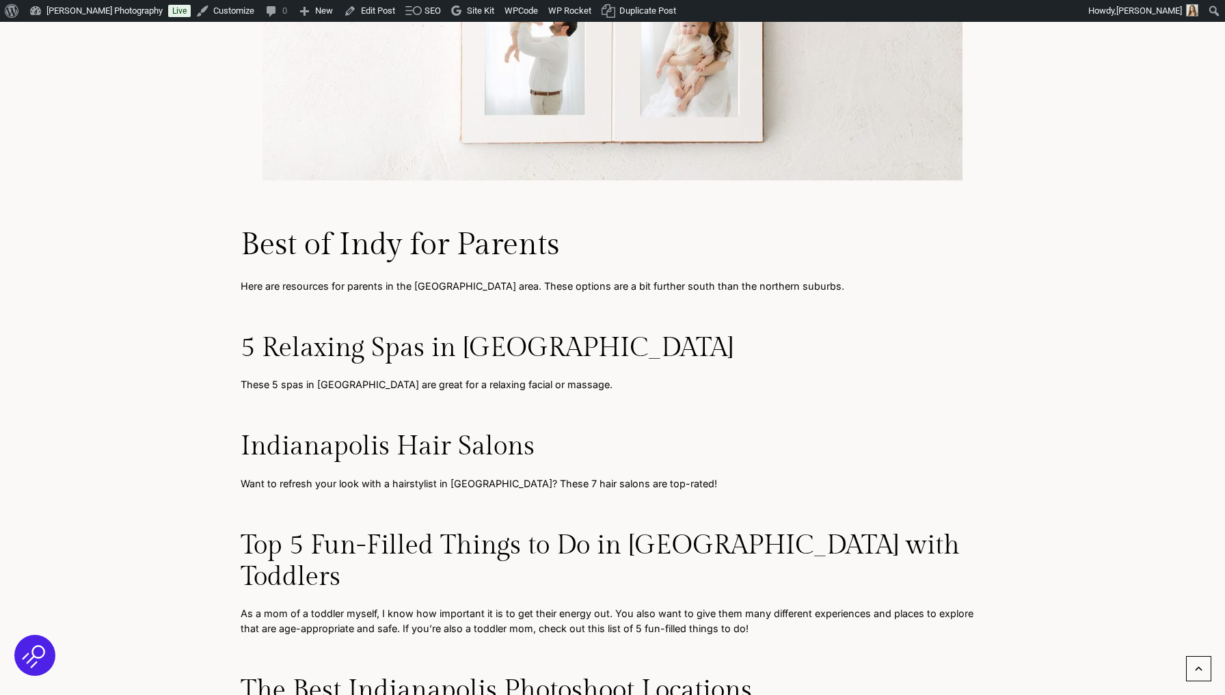
scroll to position [6361, 0]
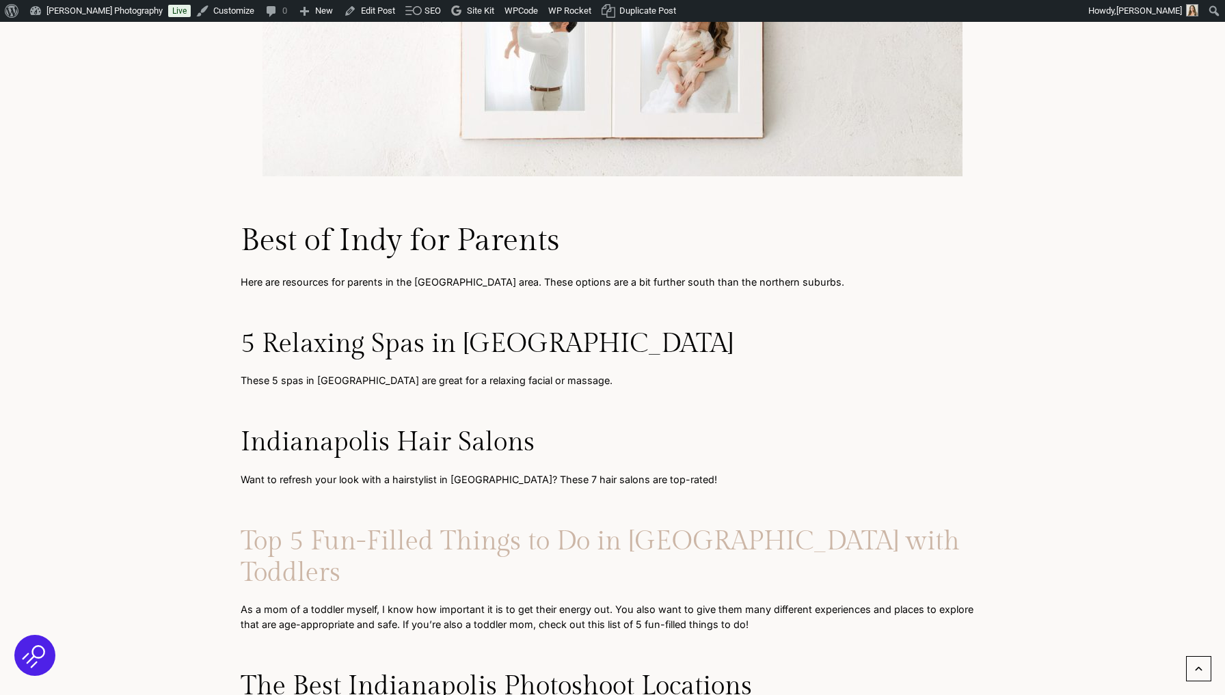
click at [408, 526] on link "Top 5 Fun-Filled Things to Do in Indianapolis with Toddlers" at bounding box center [600, 557] width 719 height 62
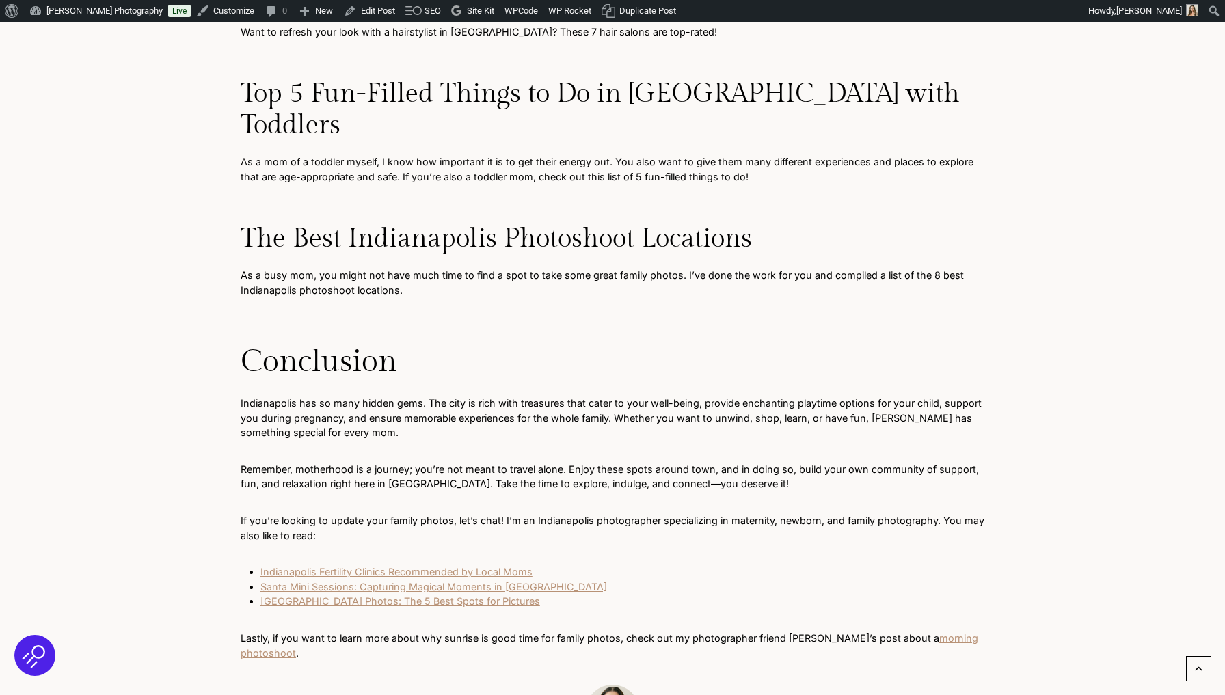
scroll to position [5616, 0]
